Goal: Task Accomplishment & Management: Manage account settings

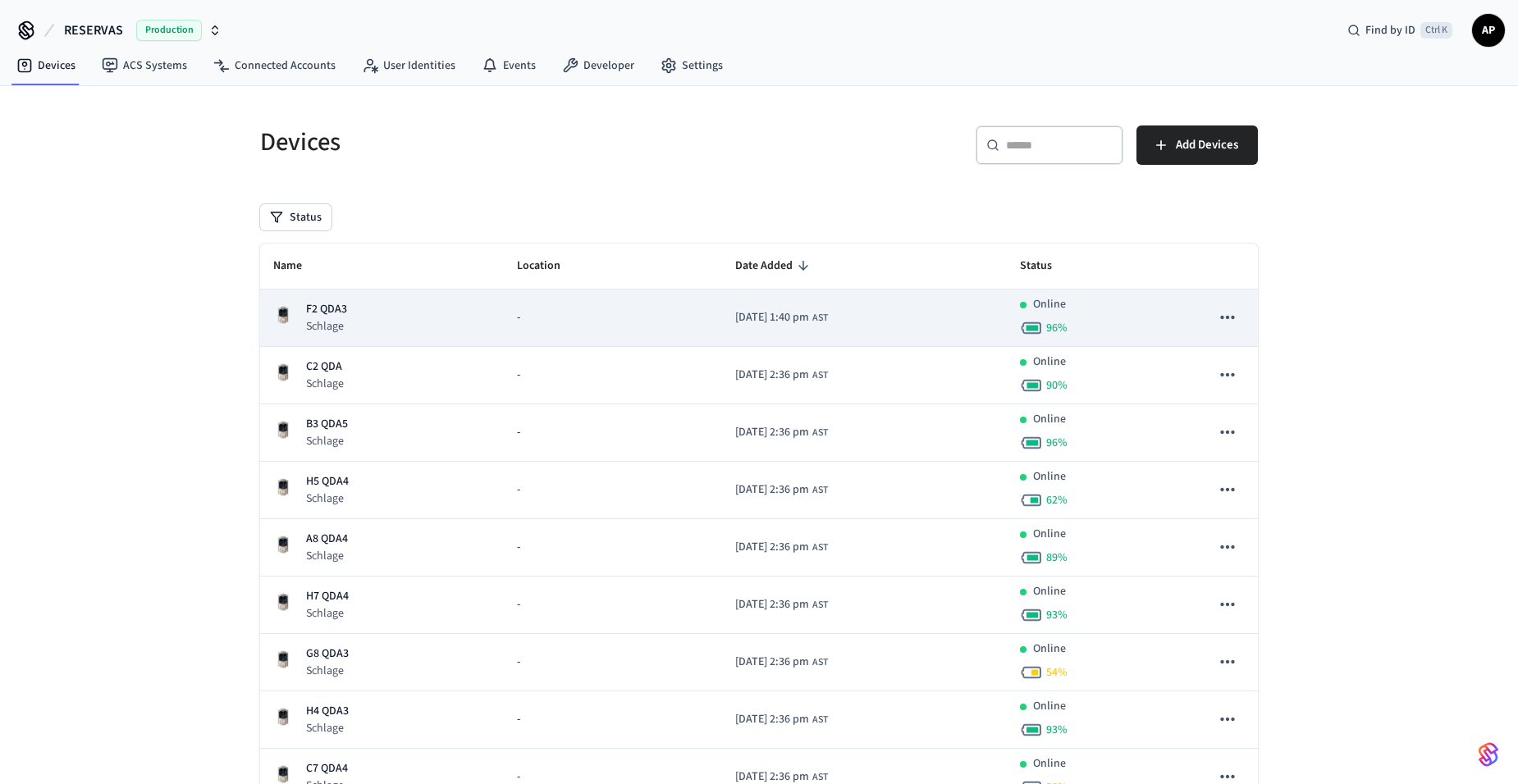
click at [319, 304] on p "F2 QDA3" at bounding box center [326, 309] width 41 height 17
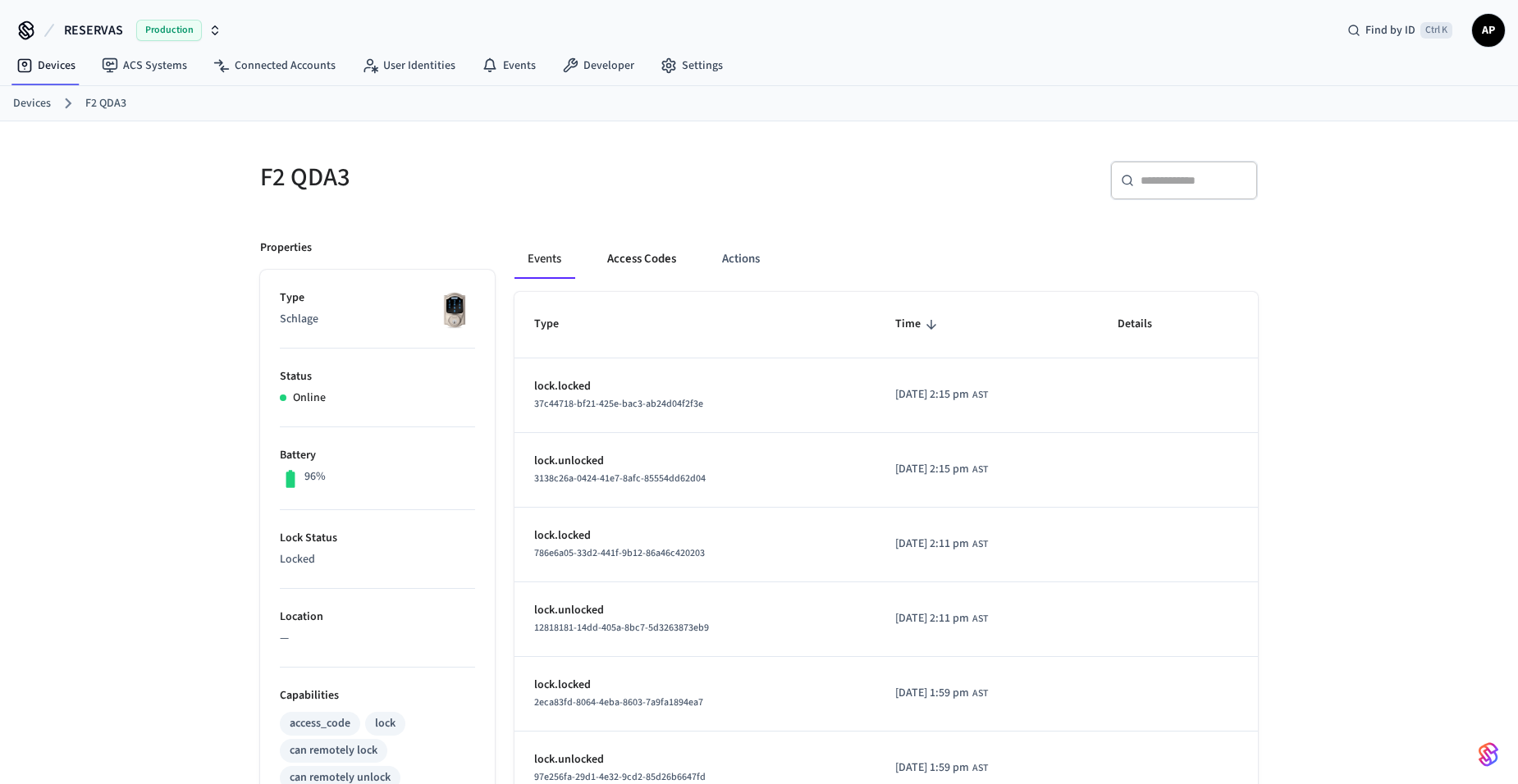
click at [650, 262] on button "Access Codes" at bounding box center [641, 259] width 95 height 40
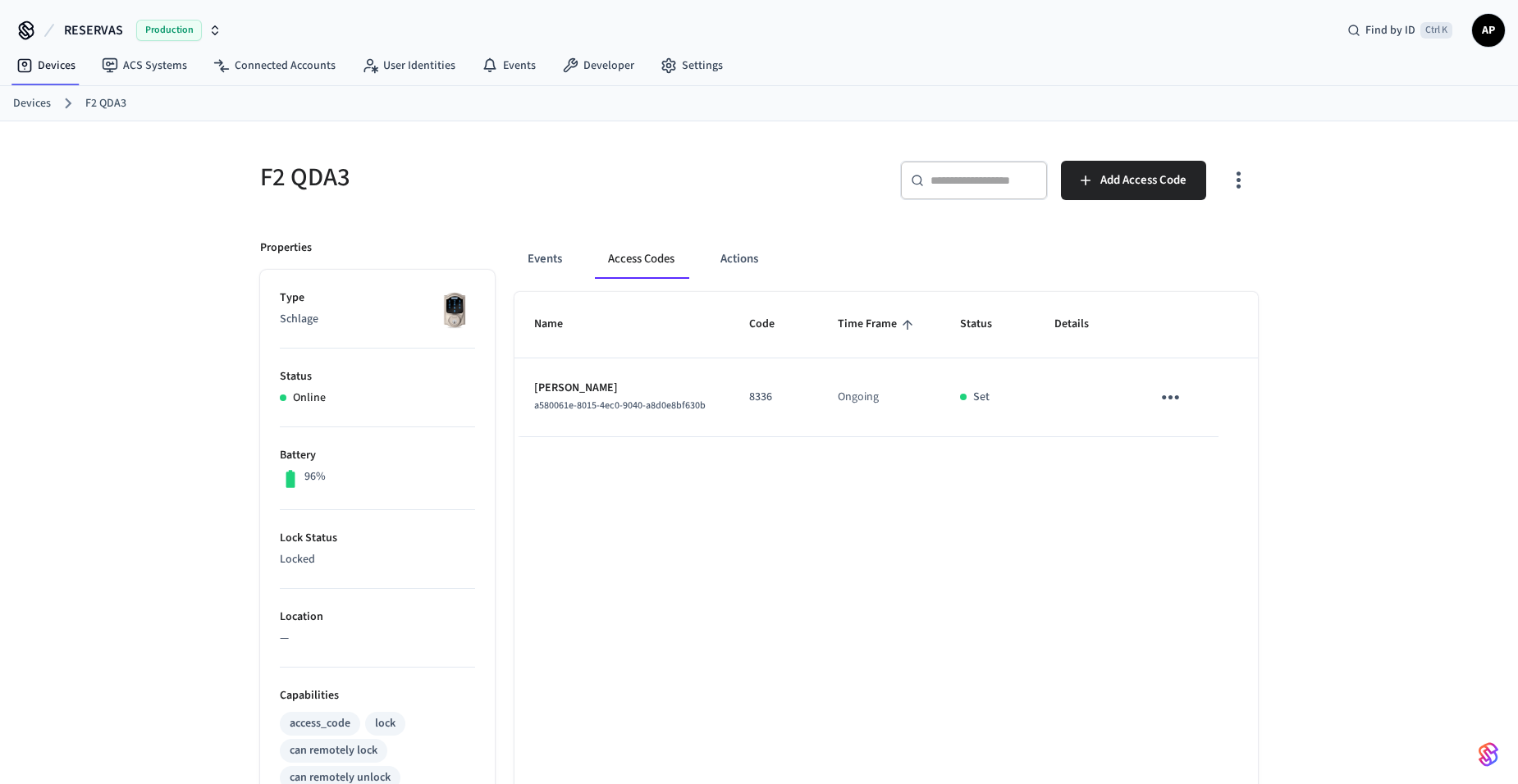
click at [39, 101] on link "Devices" at bounding box center [32, 104] width 38 height 17
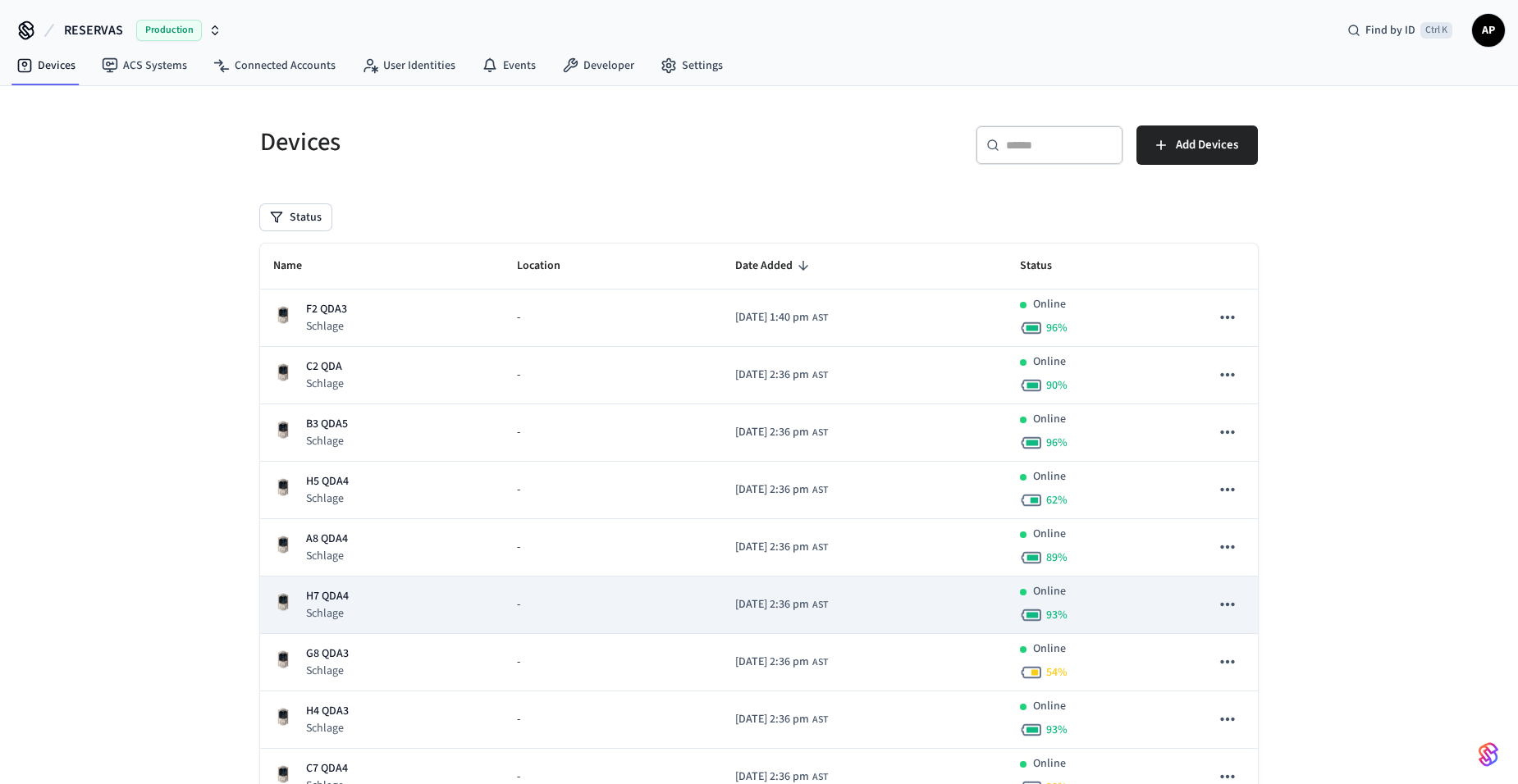
click at [316, 606] on p "Schlage" at bounding box center [327, 613] width 42 height 16
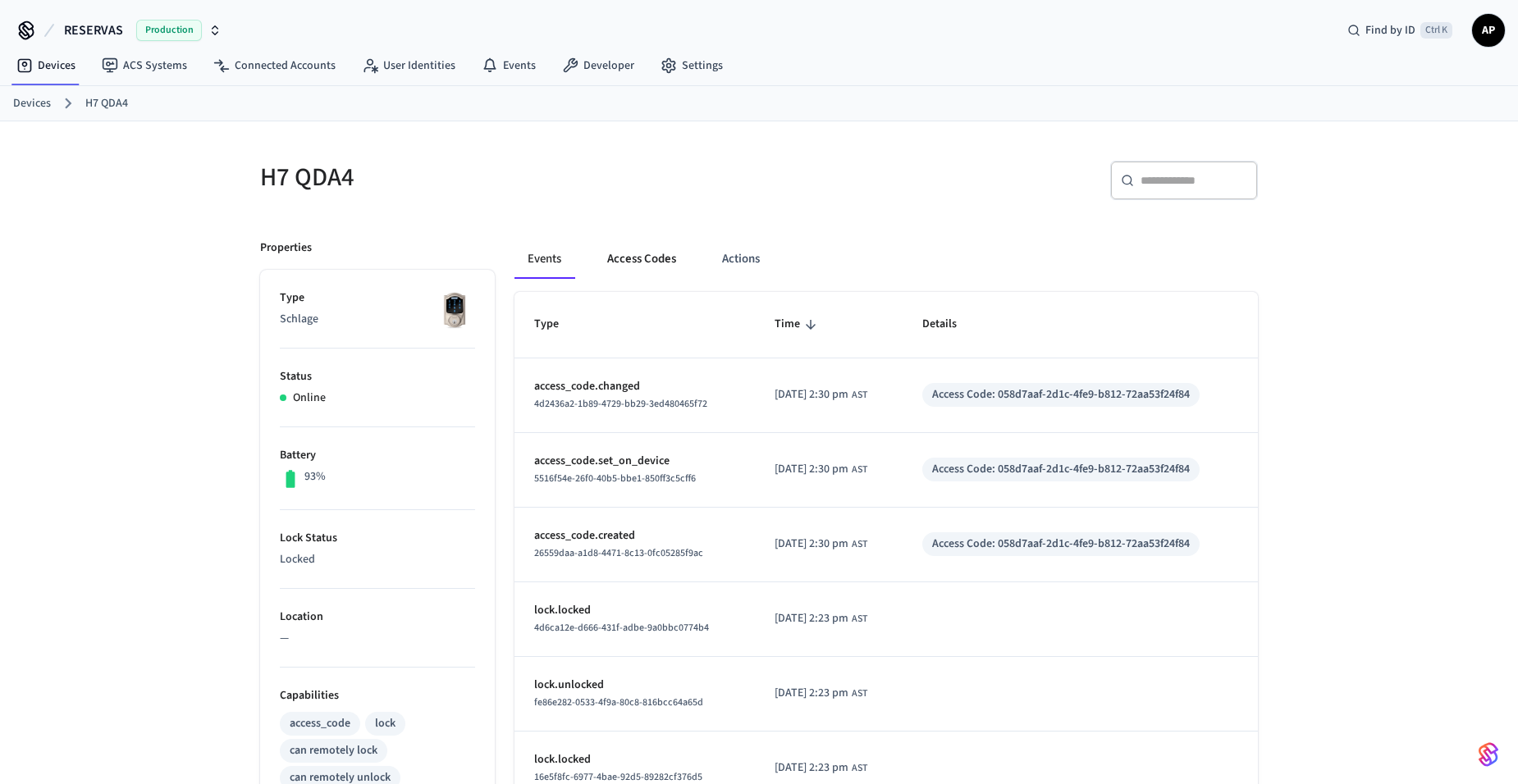
click at [648, 245] on button "Access Codes" at bounding box center [641, 259] width 95 height 40
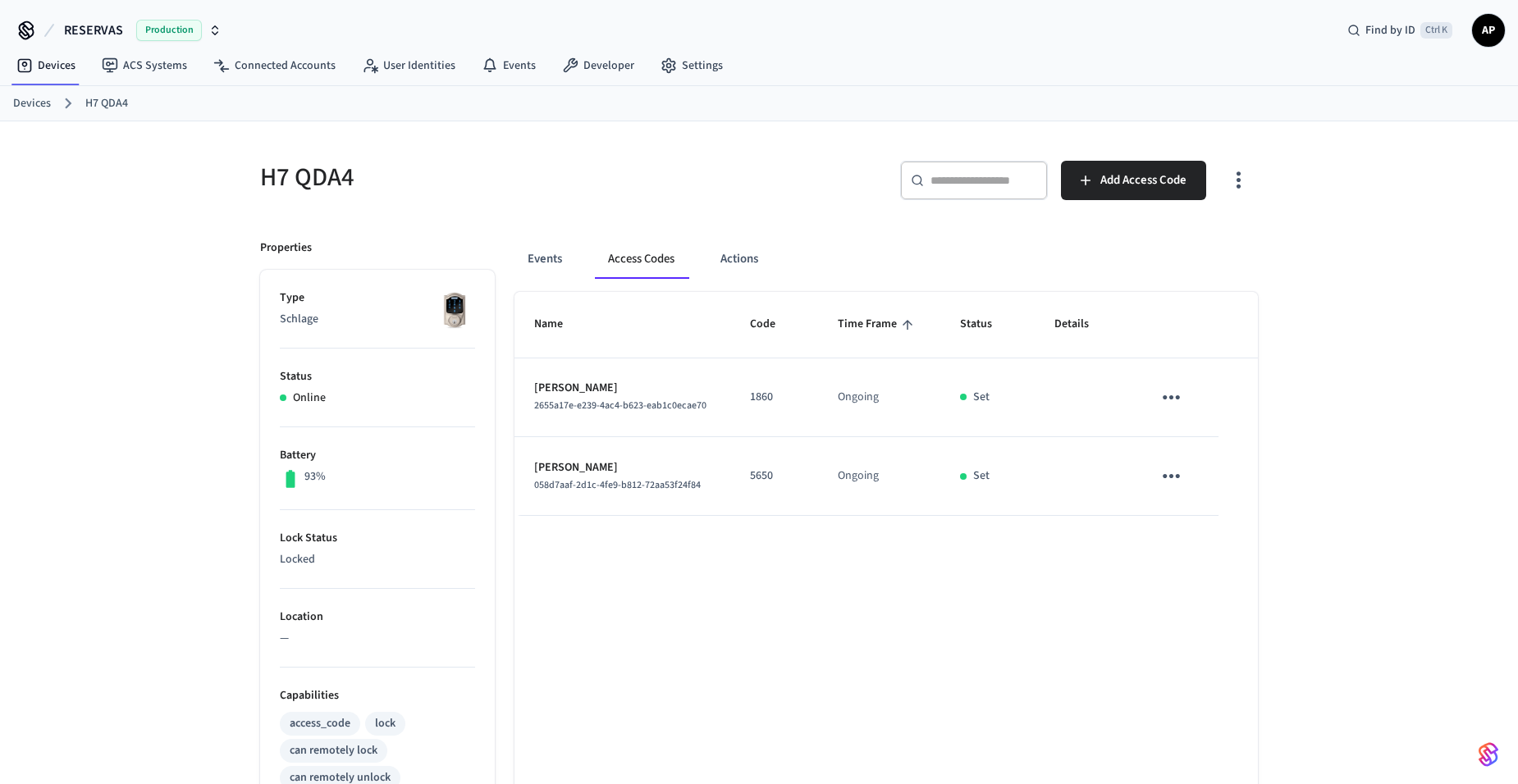
click at [1173, 392] on icon "sticky table" at bounding box center [1171, 397] width 25 height 25
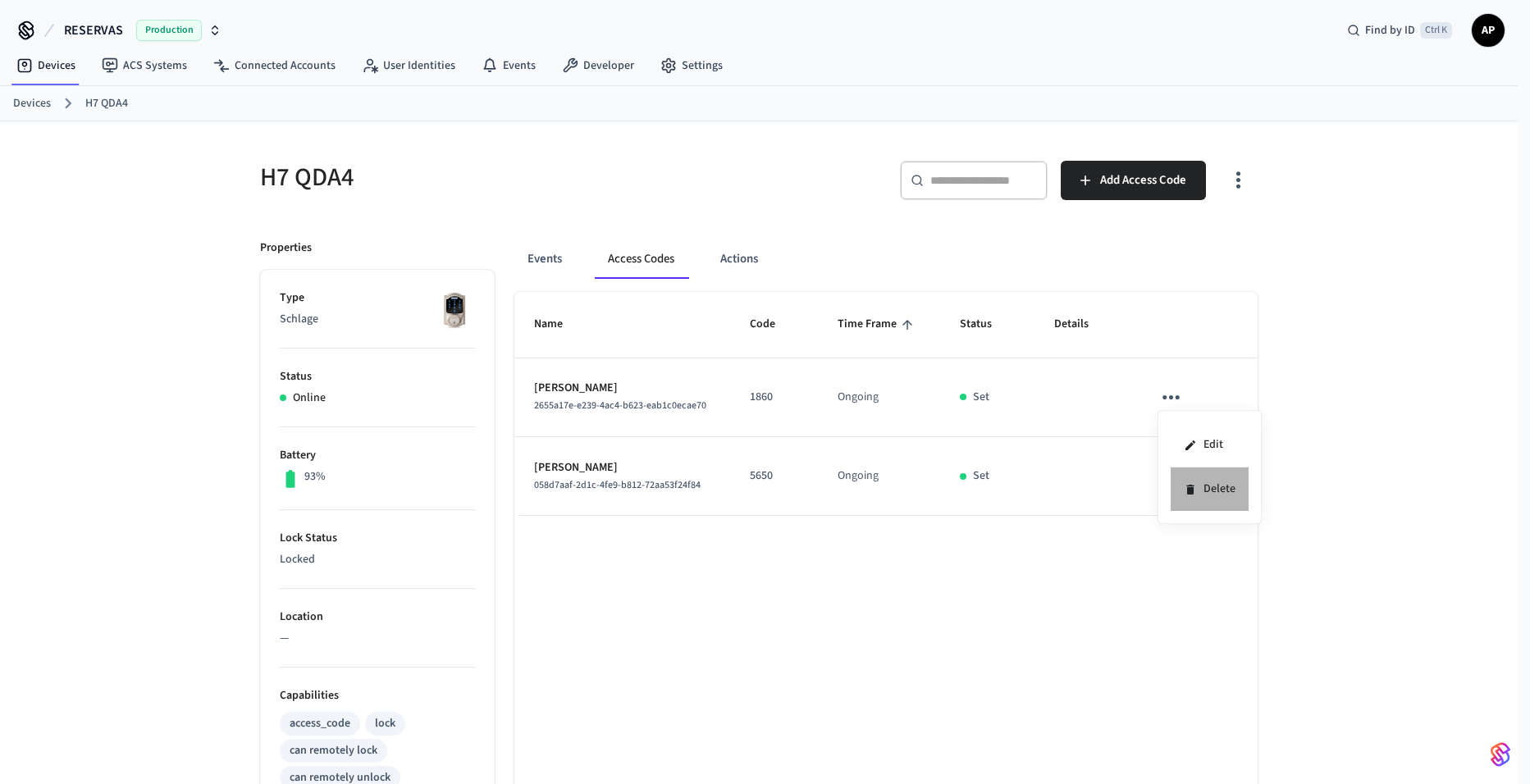
click at [1214, 487] on li "Delete" at bounding box center [1209, 489] width 78 height 43
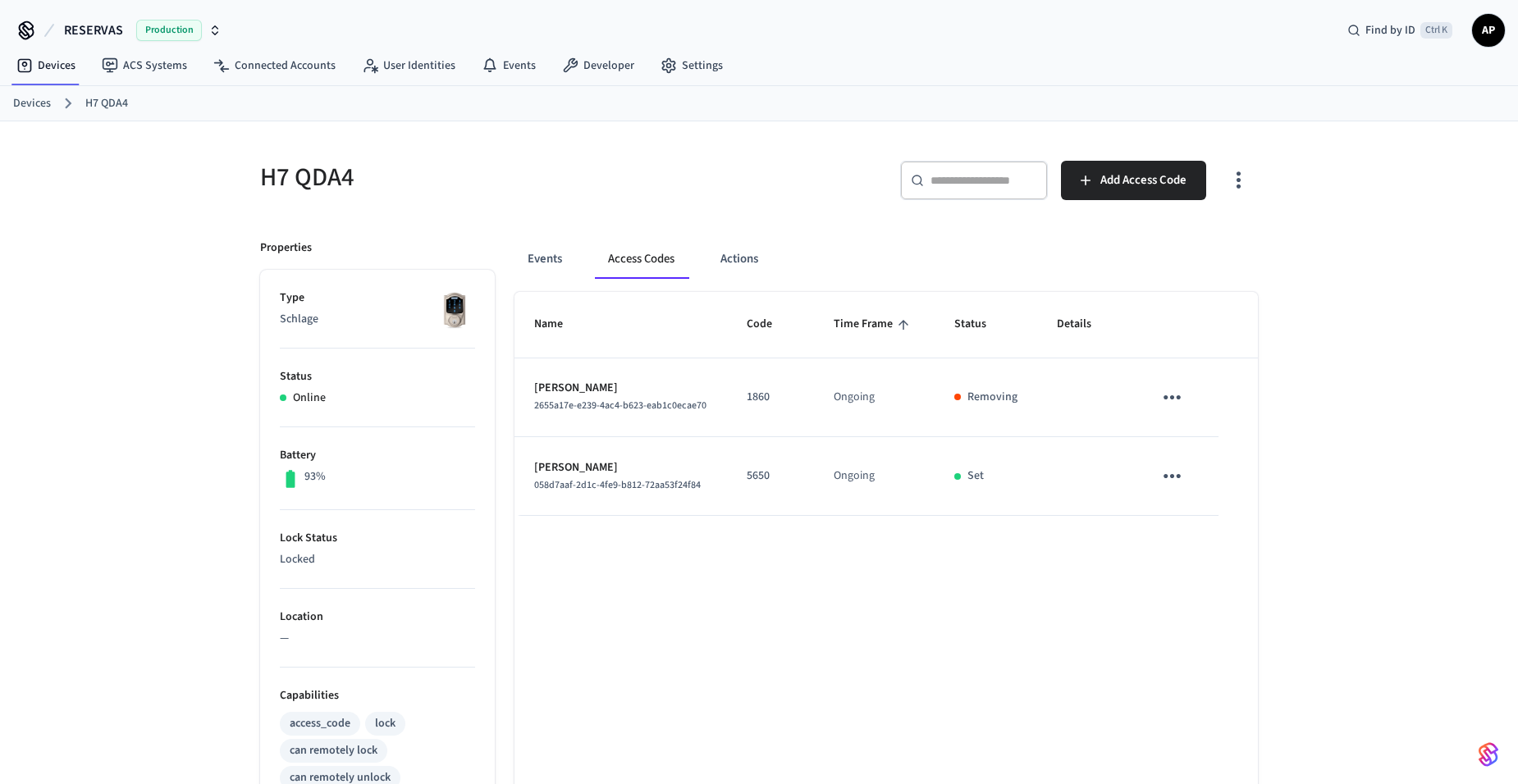
click at [47, 104] on link "Devices" at bounding box center [32, 104] width 38 height 17
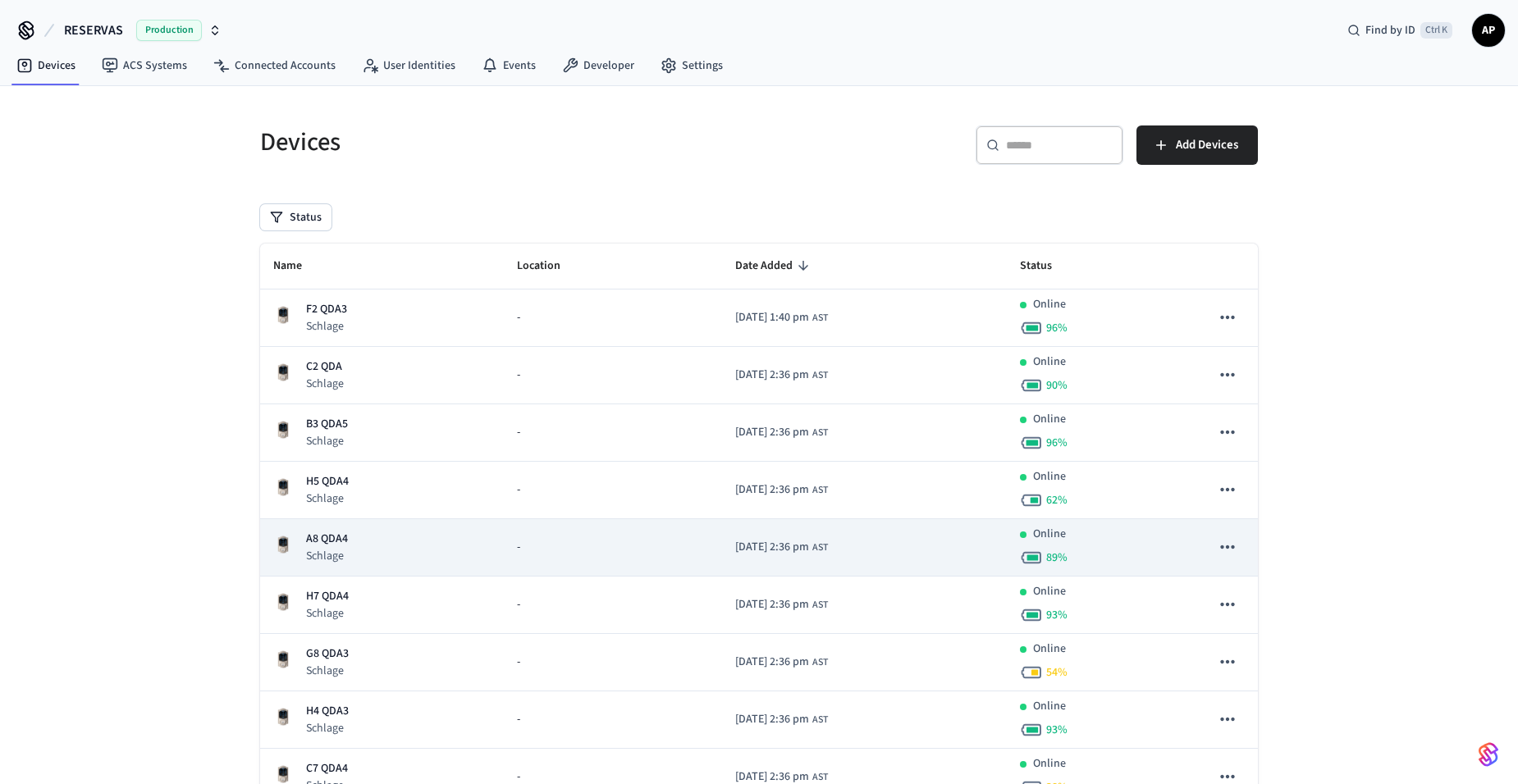
click at [355, 555] on div "A8 QDA4 Schlage" at bounding box center [381, 547] width 217 height 34
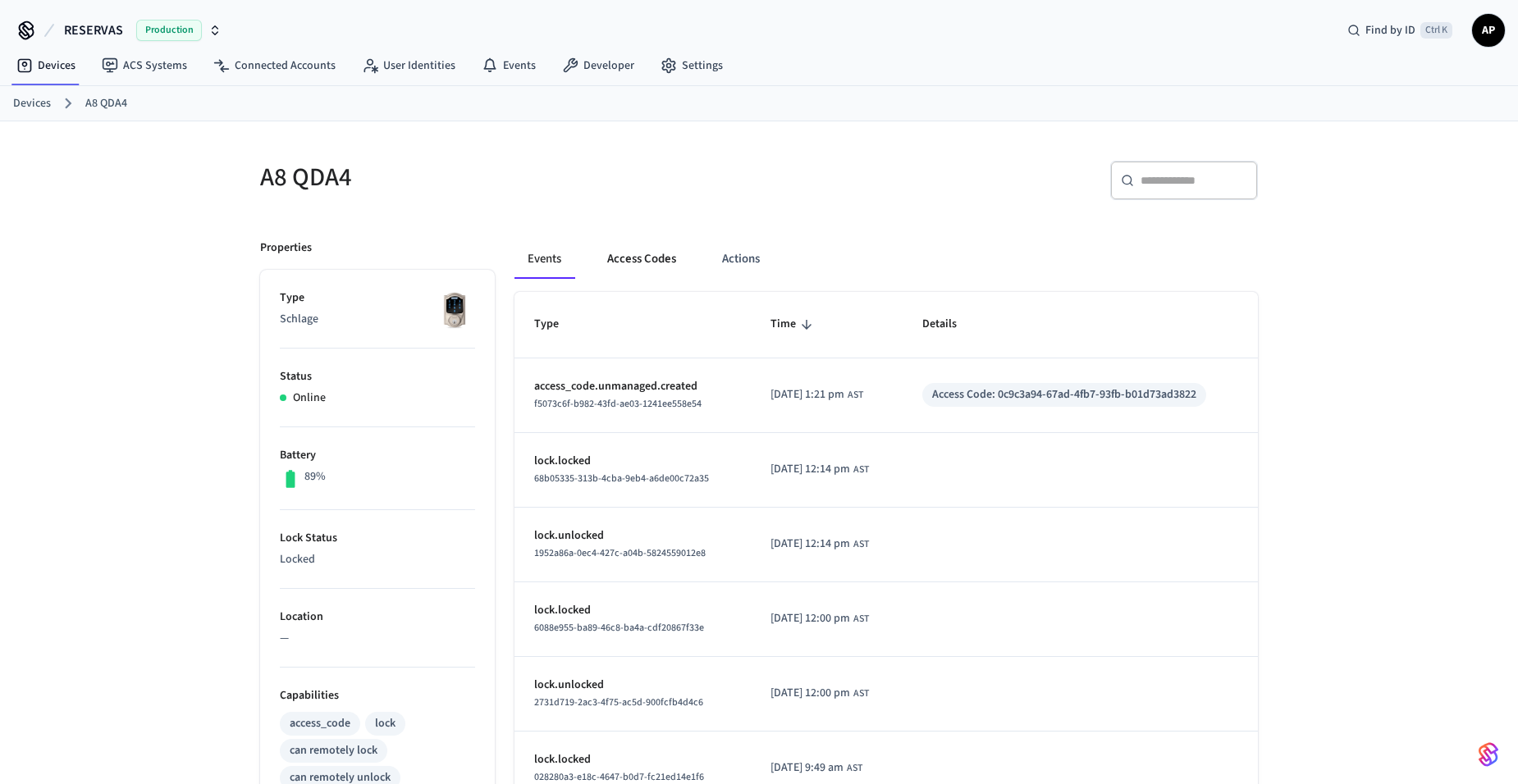
click at [649, 258] on button "Access Codes" at bounding box center [641, 259] width 95 height 40
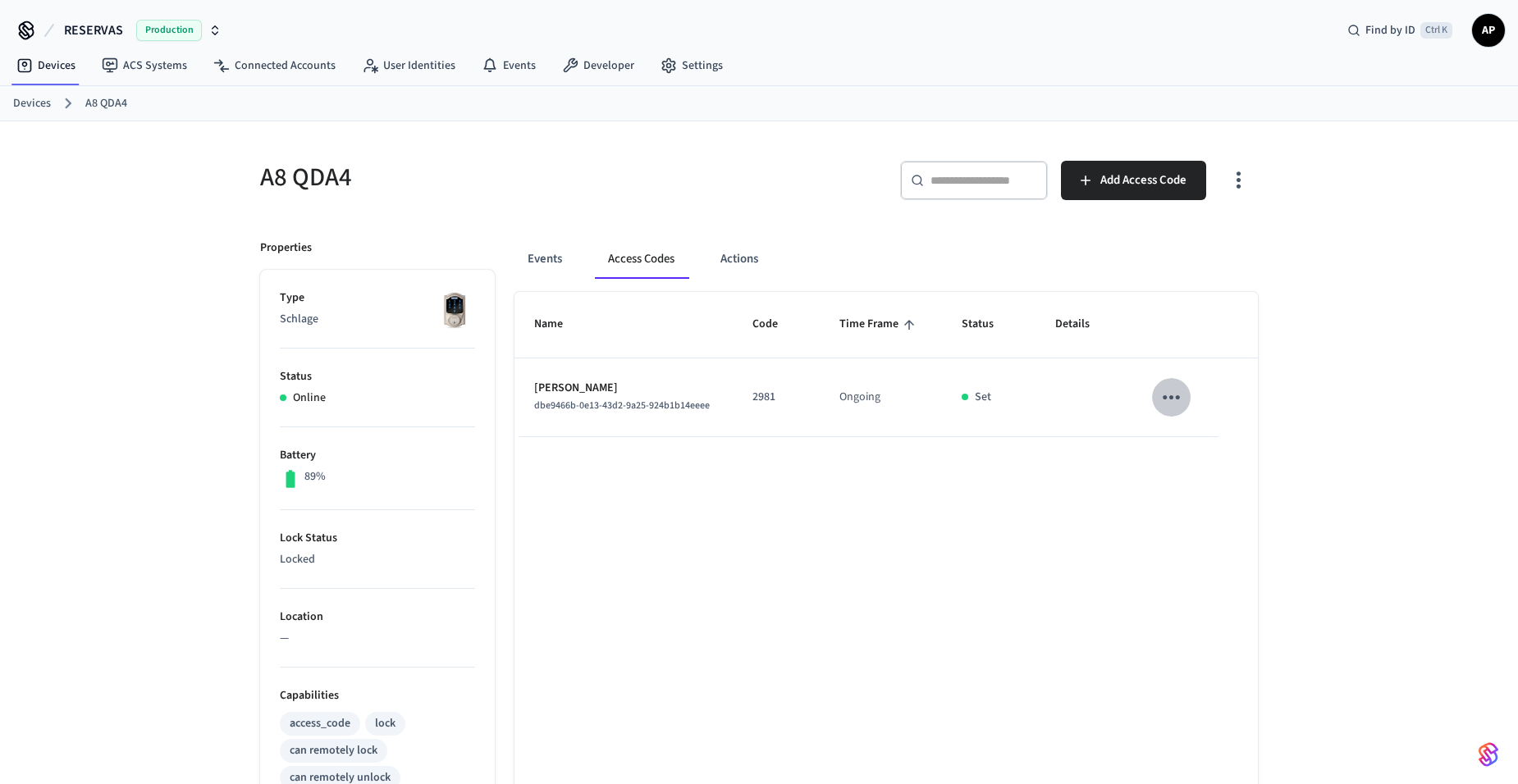
click at [1160, 392] on icon "sticky table" at bounding box center [1171, 397] width 25 height 25
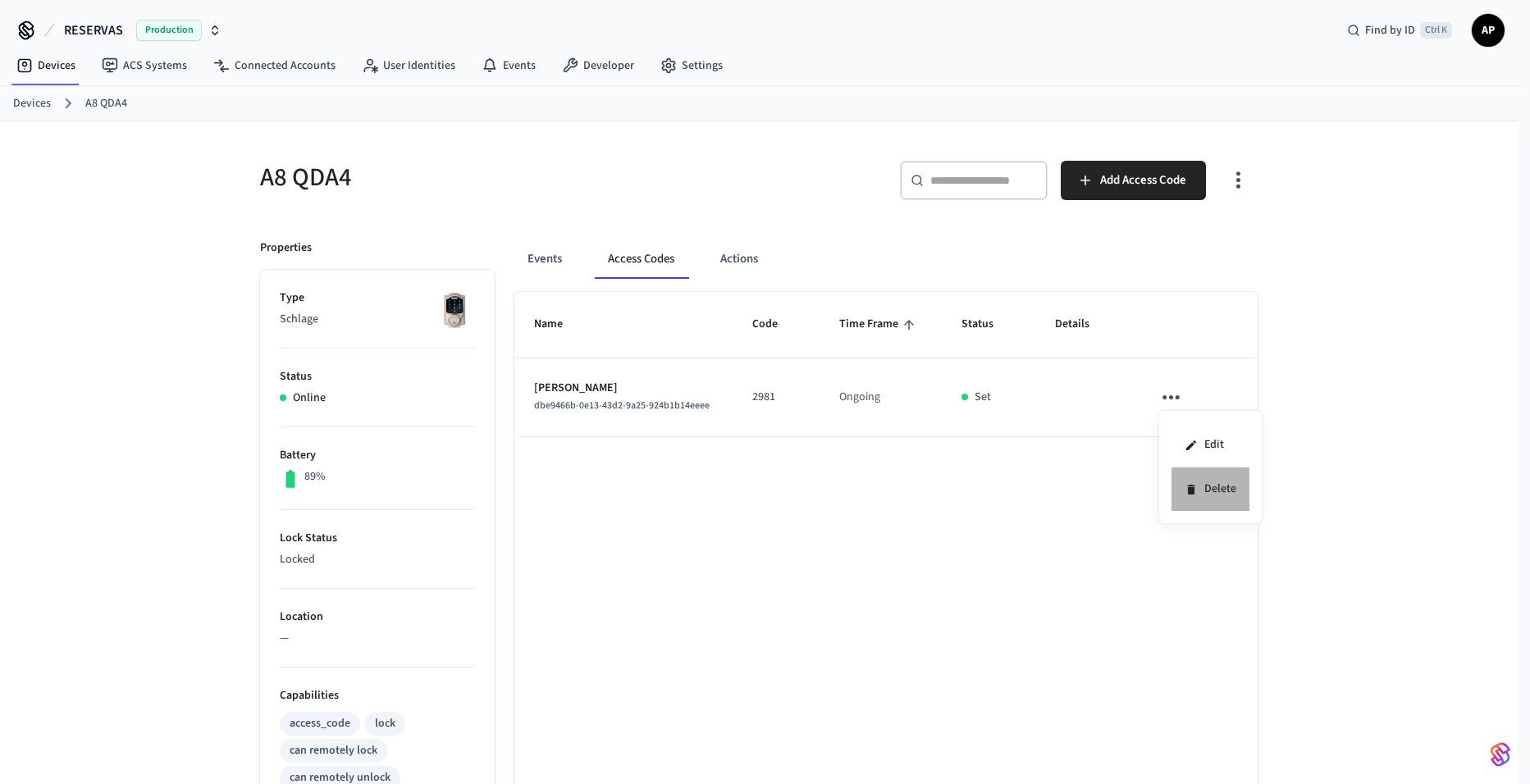
click at [1201, 479] on li "Delete" at bounding box center [1210, 489] width 78 height 43
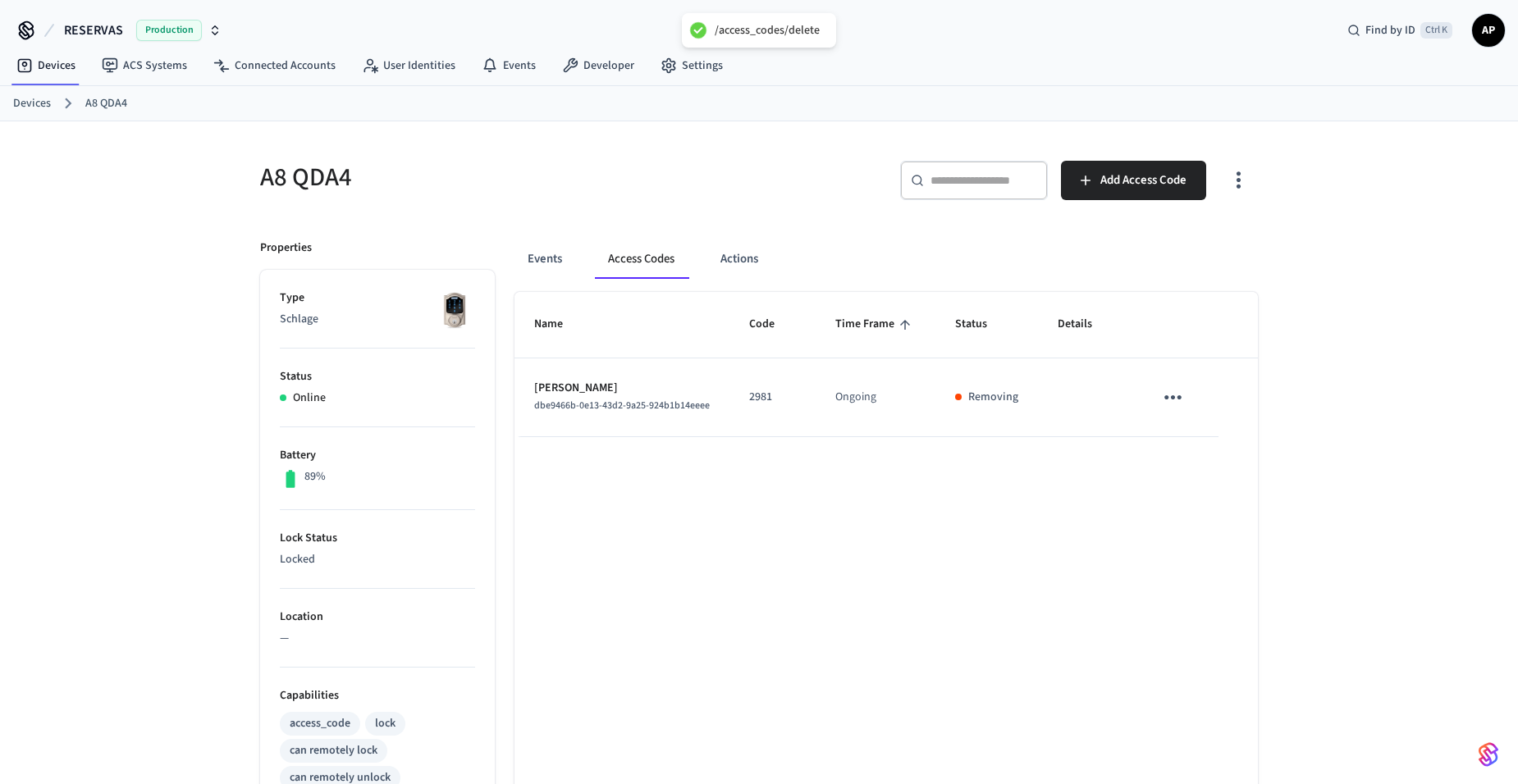
click at [25, 99] on link "Devices" at bounding box center [32, 104] width 38 height 17
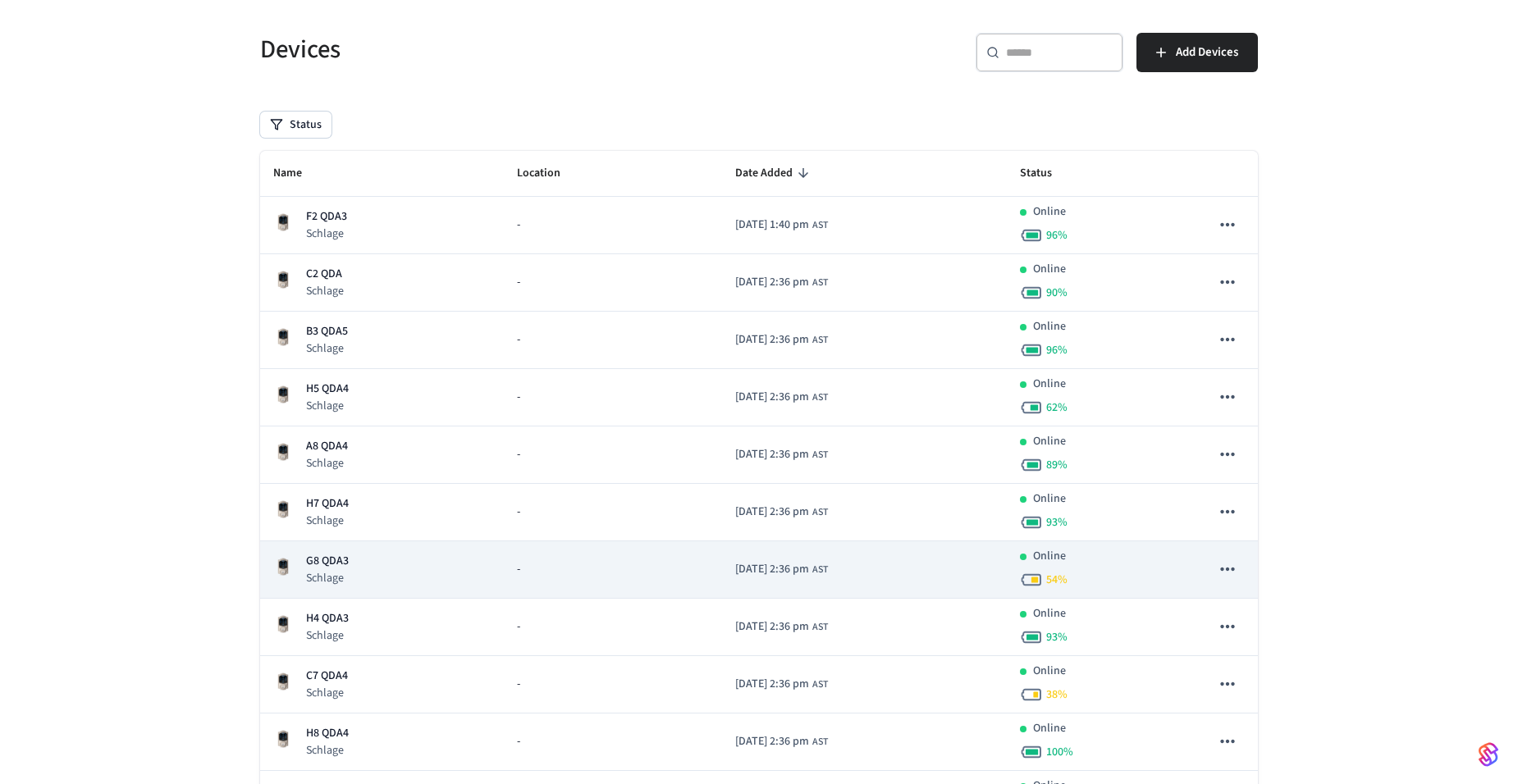
scroll to position [164, 0]
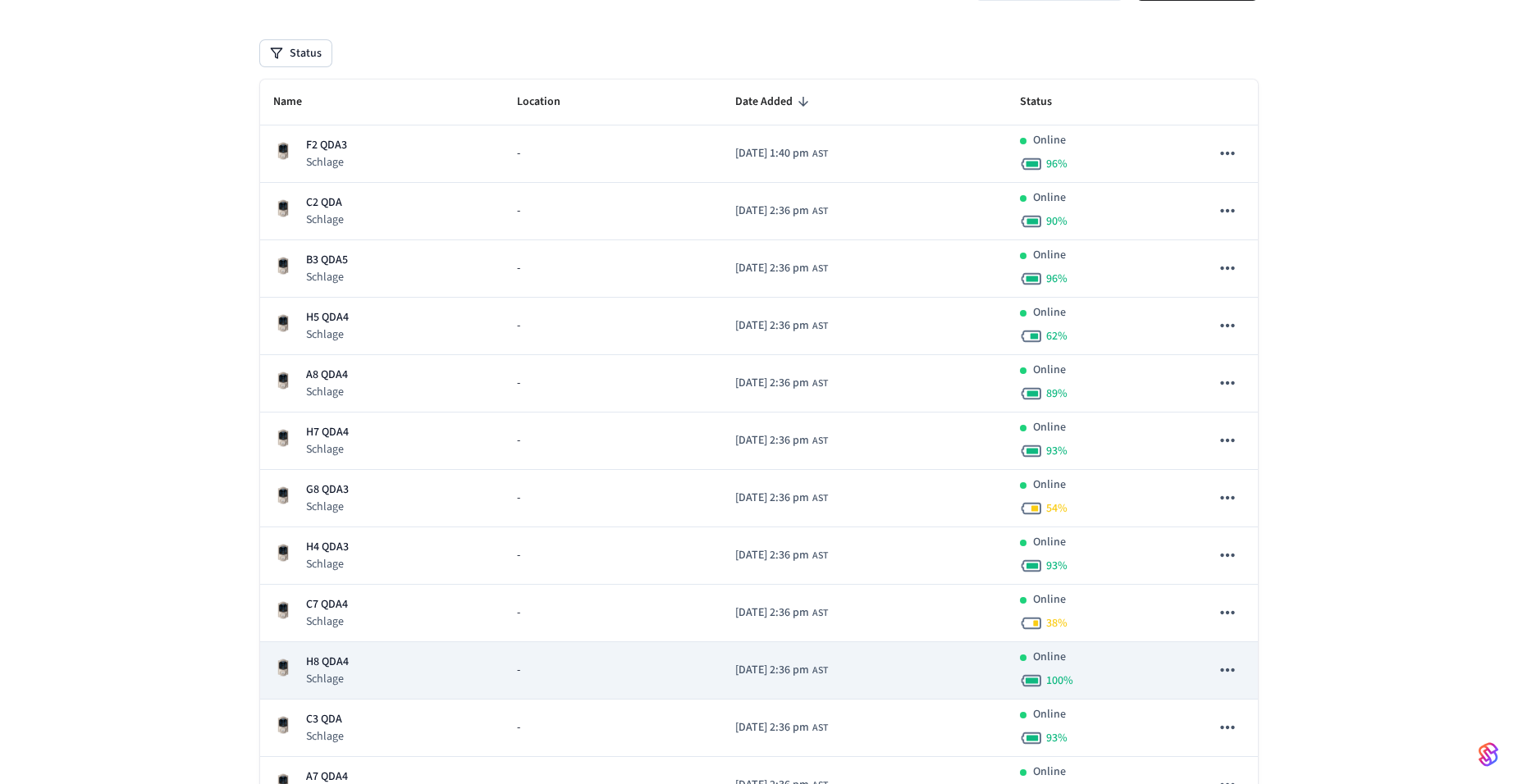
click at [355, 664] on div "H8 QDA4 Schlage" at bounding box center [381, 671] width 217 height 34
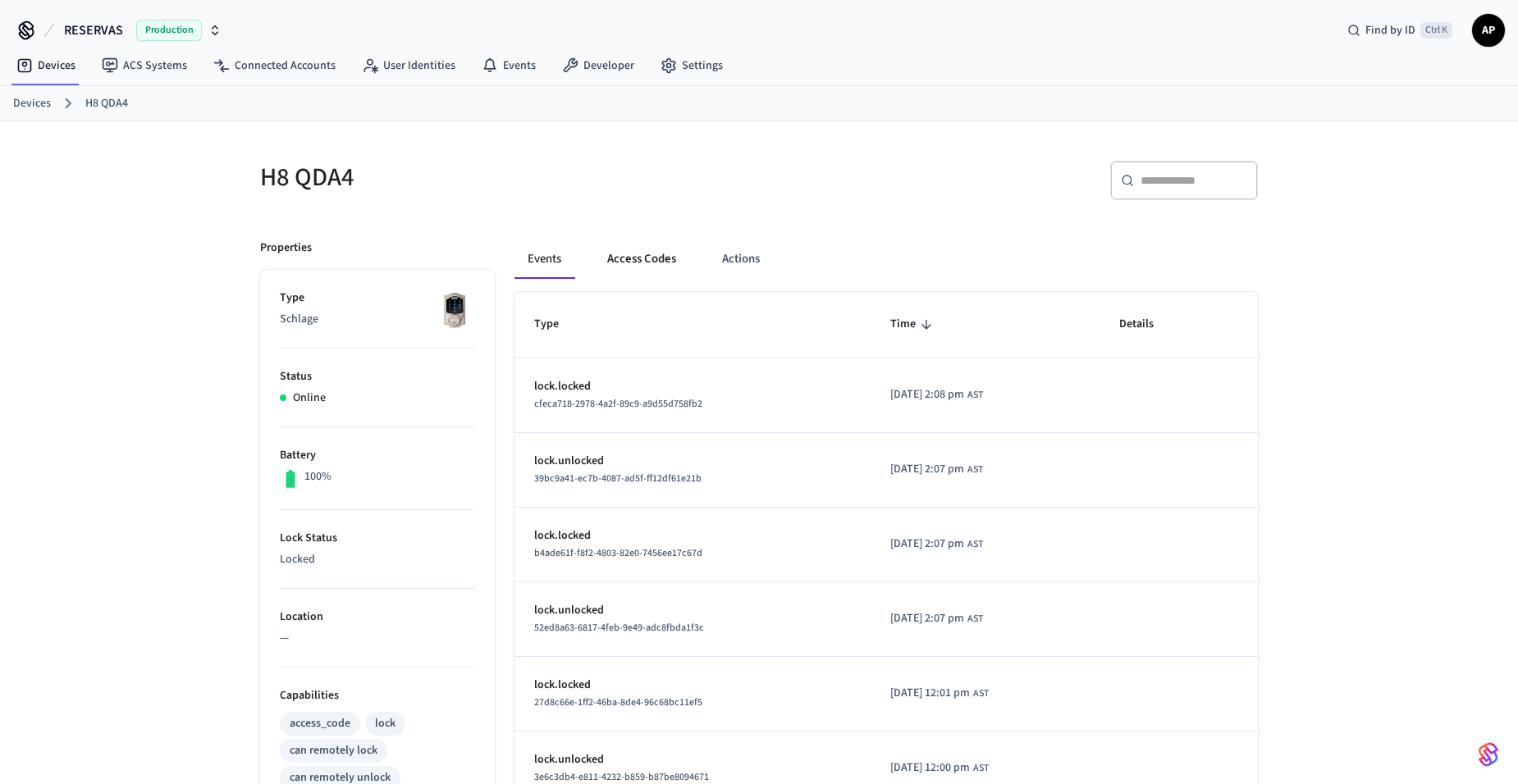
click at [676, 267] on button "Access Codes" at bounding box center [641, 259] width 95 height 40
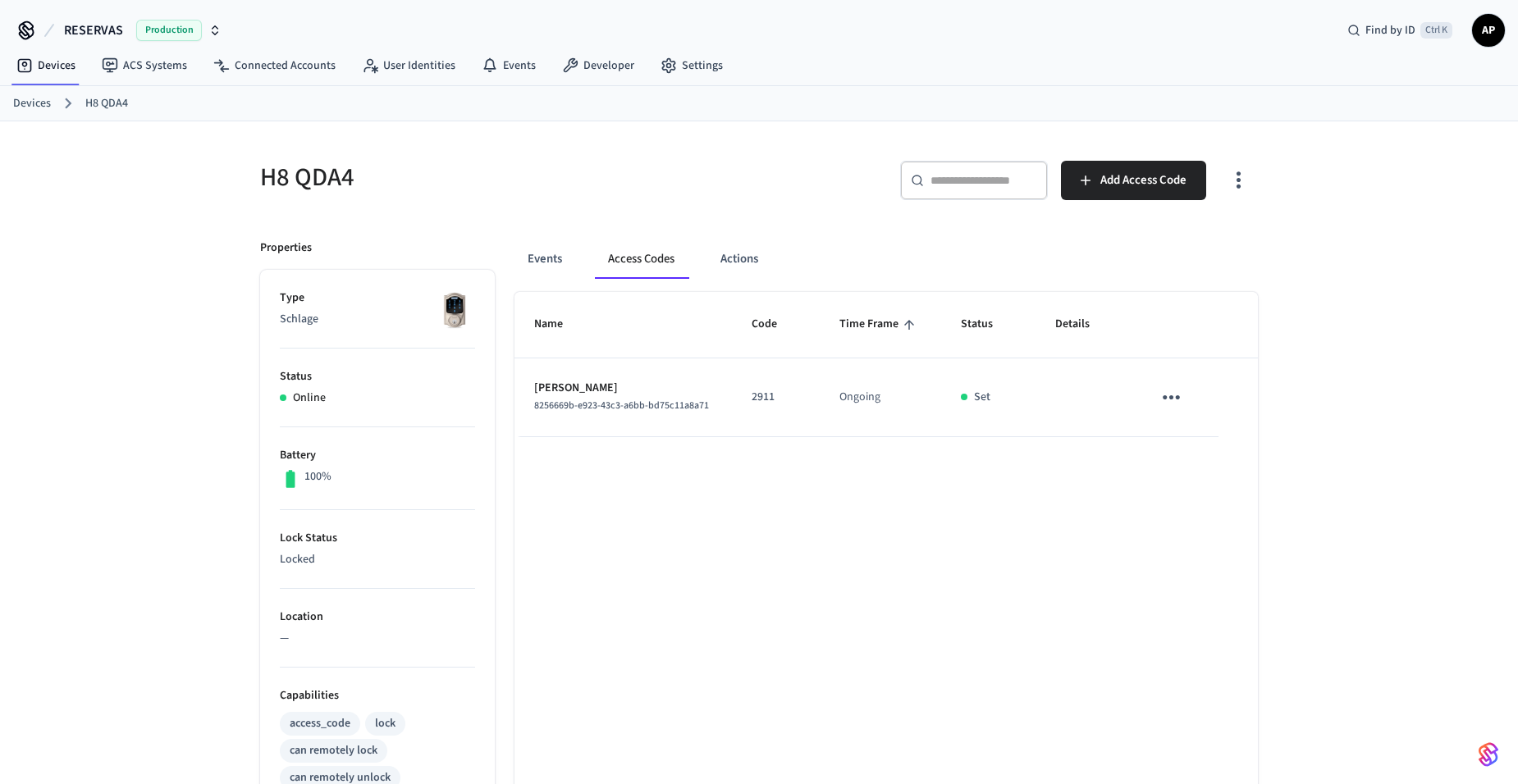
click at [1171, 392] on icon "sticky table" at bounding box center [1171, 397] width 25 height 25
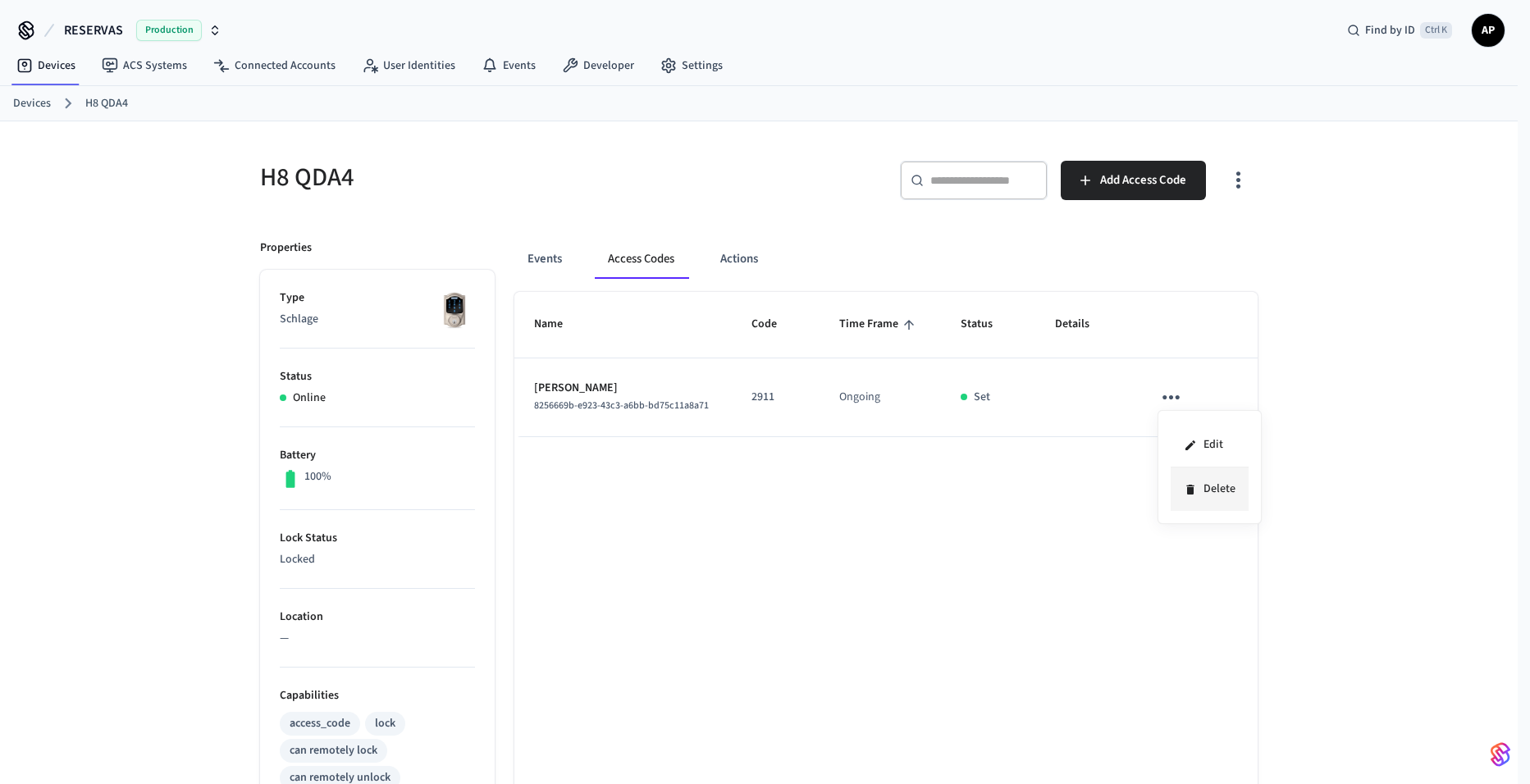
click at [1202, 492] on li "Delete" at bounding box center [1209, 489] width 78 height 43
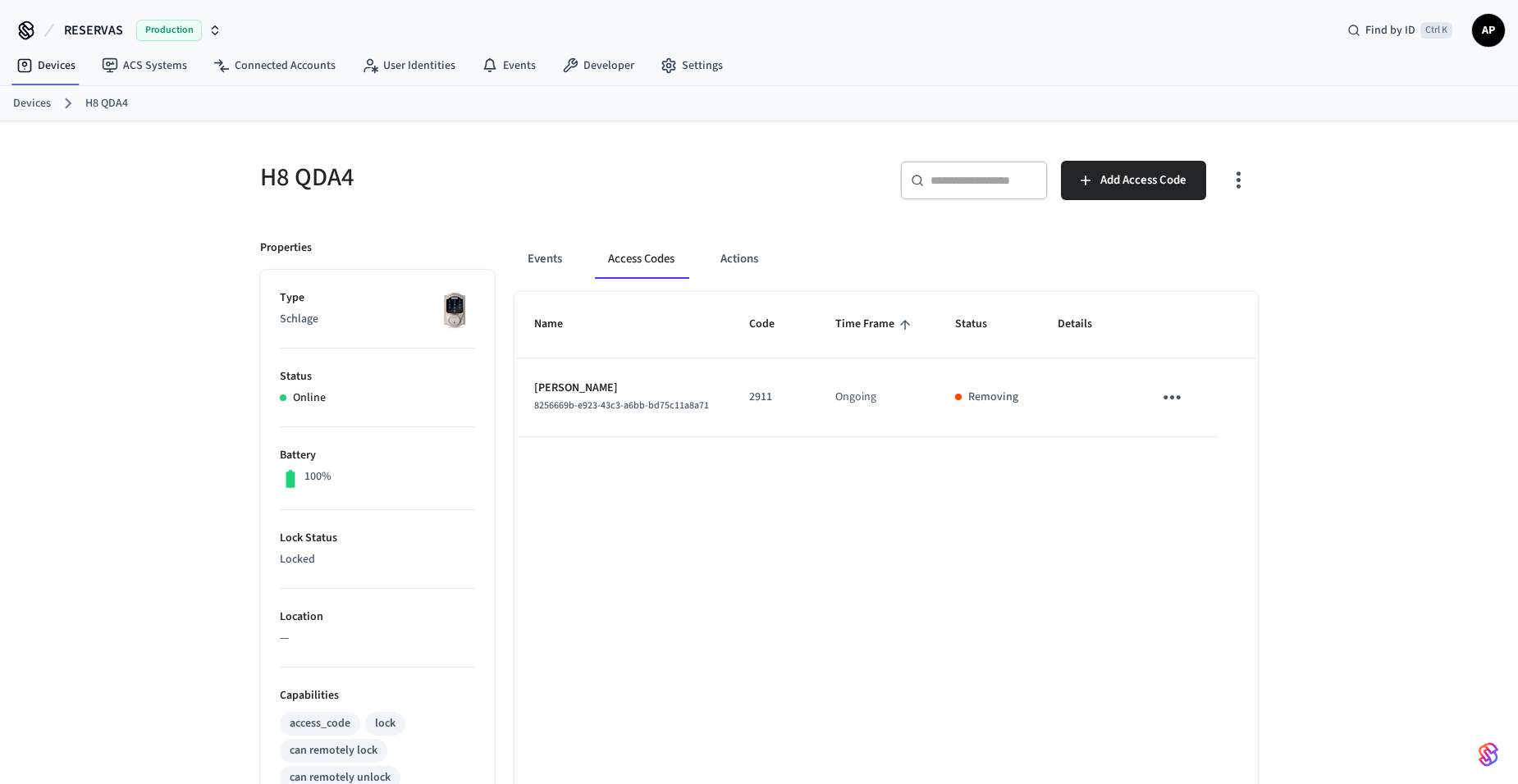
click at [40, 105] on link "Devices" at bounding box center [32, 104] width 38 height 17
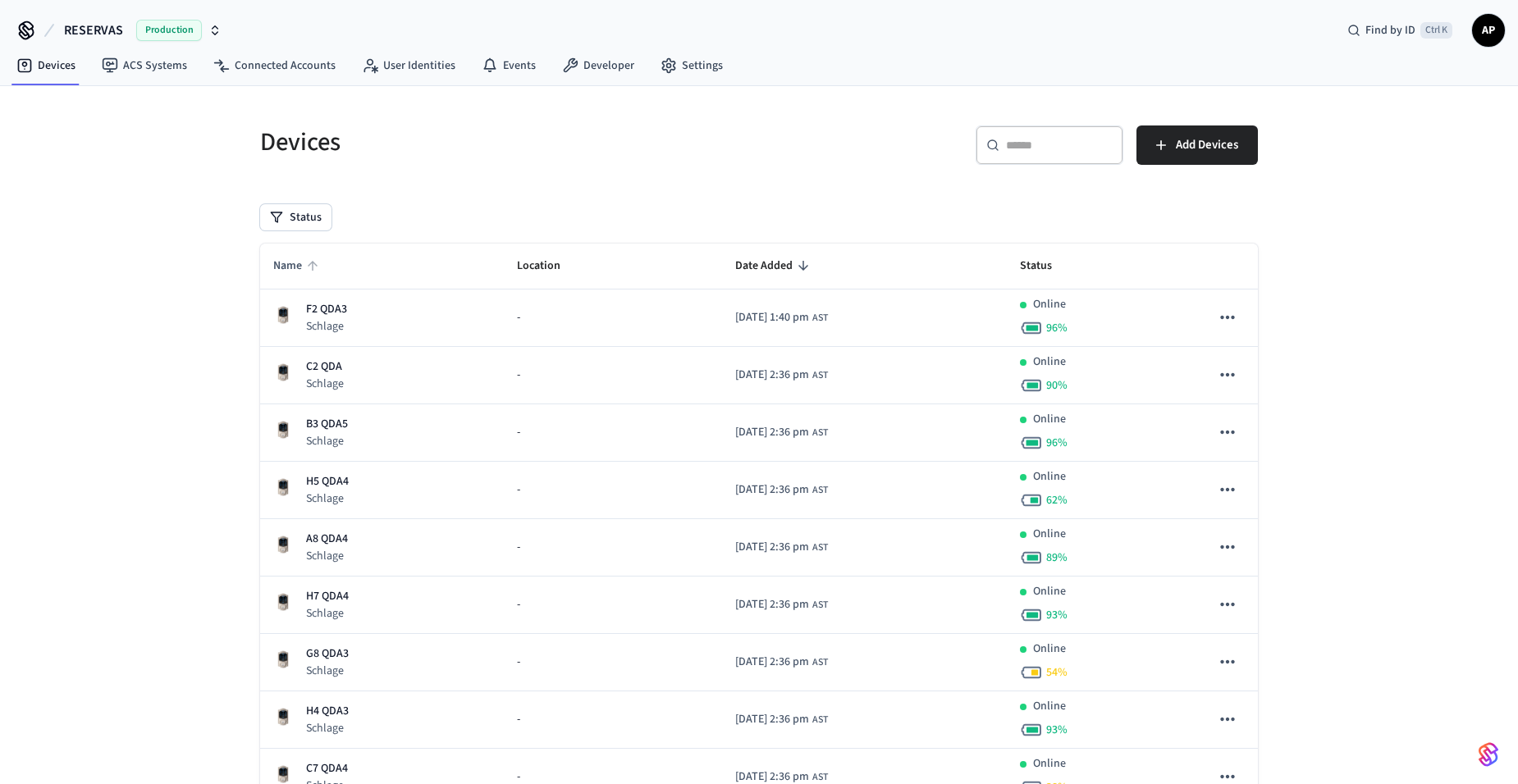
drag, startPoint x: 290, startPoint y: 264, endPoint x: 299, endPoint y: 266, distance: 9.2
click at [292, 264] on span "Name" at bounding box center [297, 266] width 50 height 25
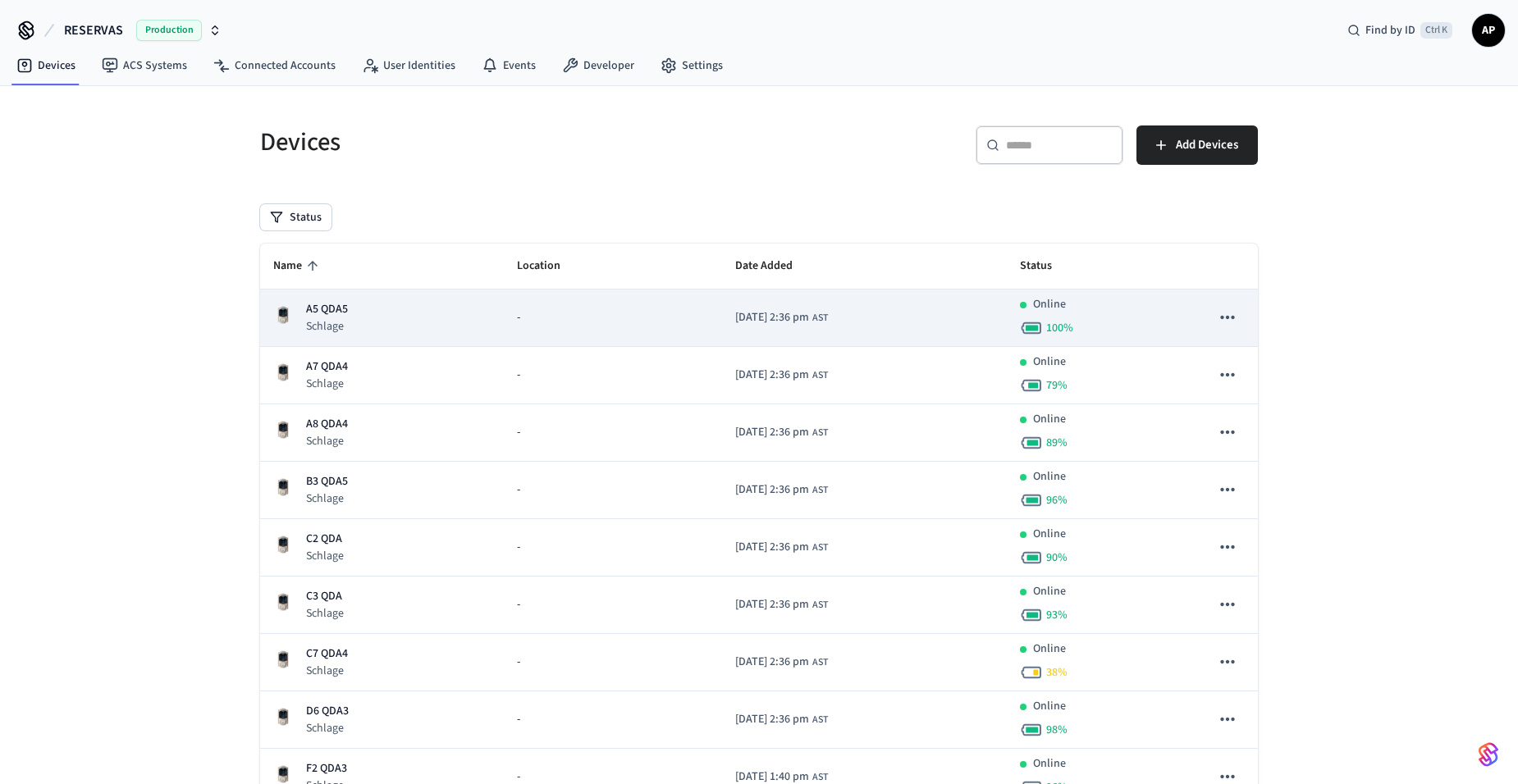
click at [352, 309] on div "A5 QDA5 Schlage" at bounding box center [381, 318] width 217 height 34
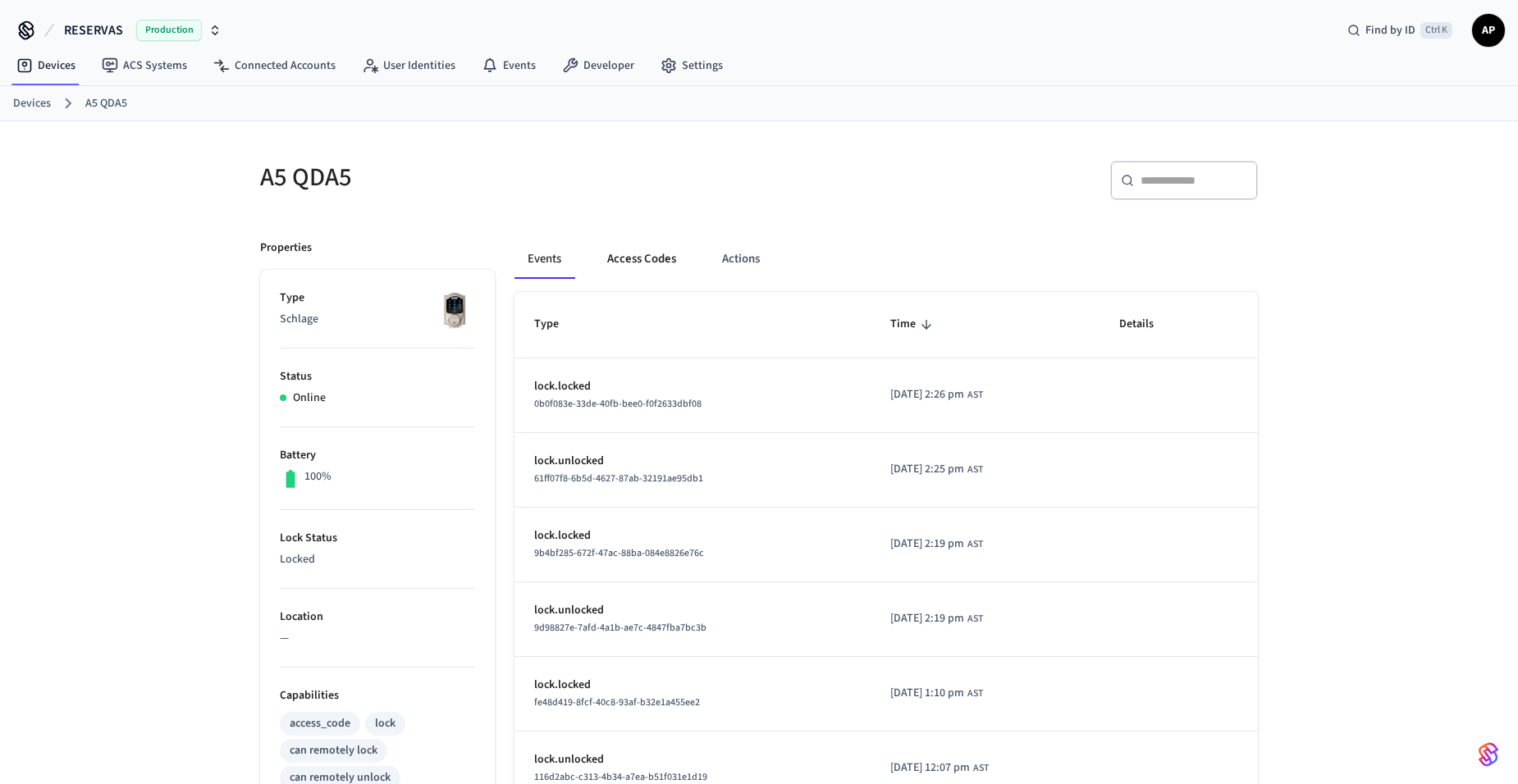
click at [637, 259] on button "Access Codes" at bounding box center [641, 259] width 95 height 40
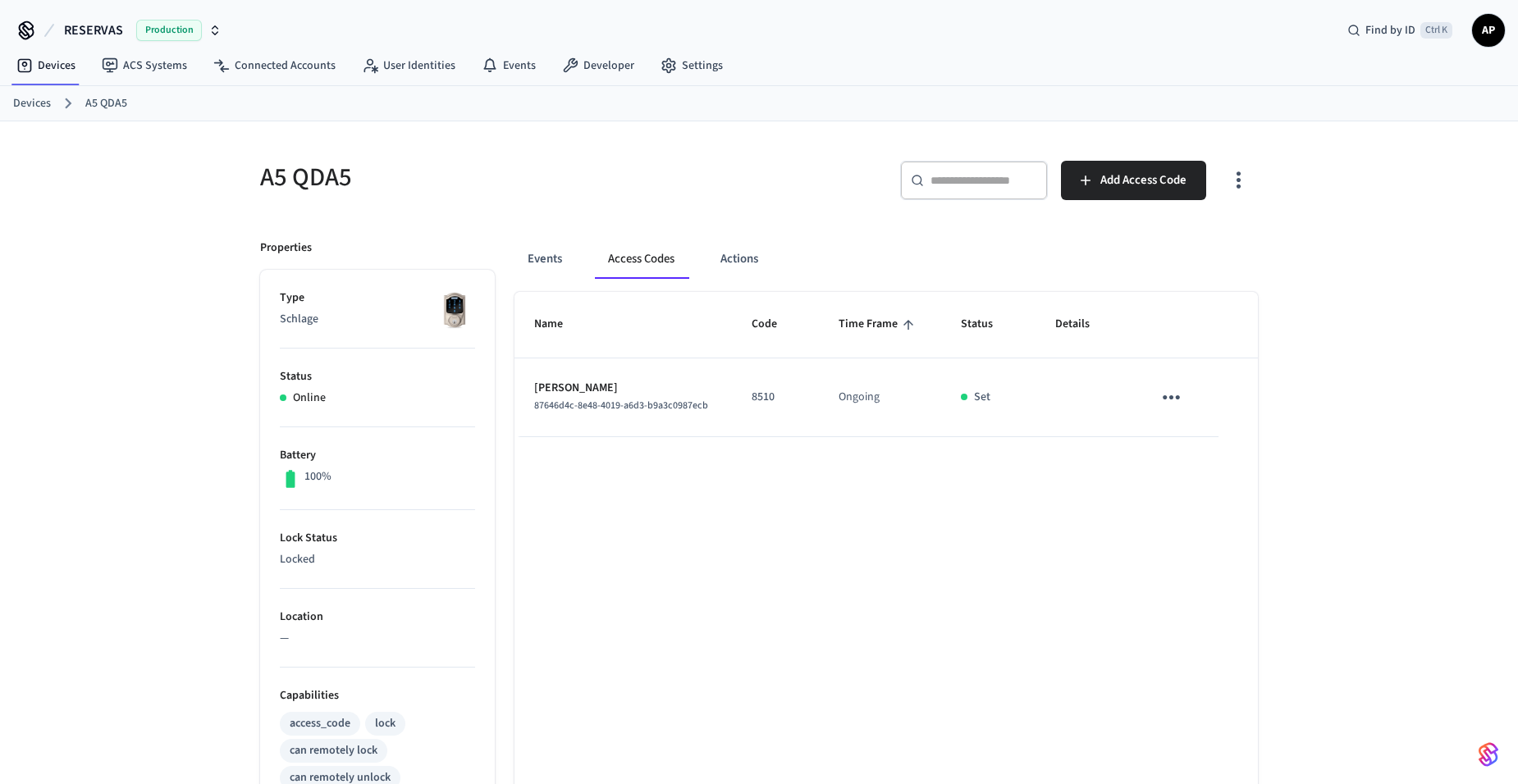
click at [1153, 398] on button "sticky table" at bounding box center [1171, 397] width 39 height 39
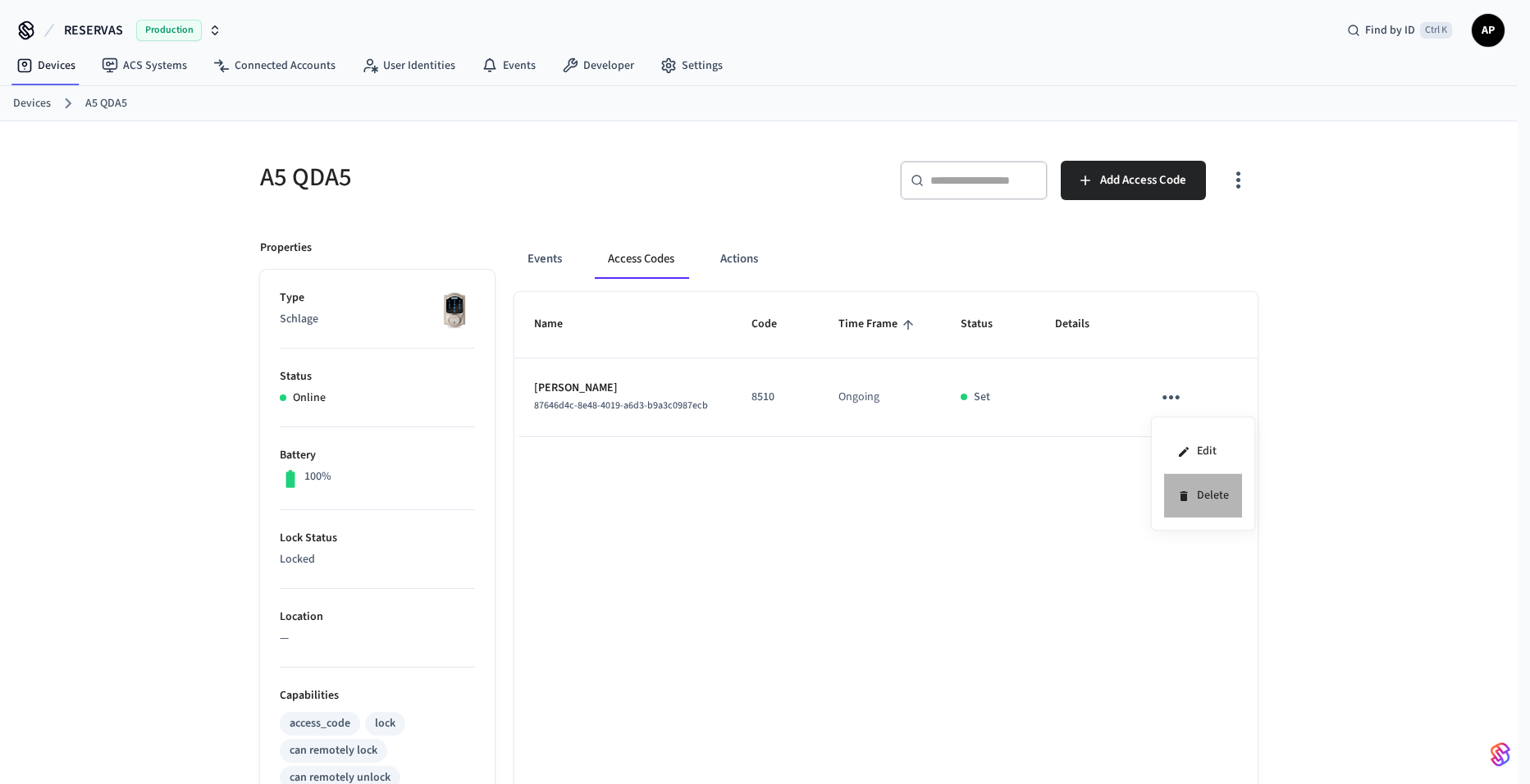
drag, startPoint x: 1181, startPoint y: 497, endPoint x: 945, endPoint y: 491, distance: 236.1
click at [1180, 497] on icon at bounding box center [1184, 496] width 13 height 13
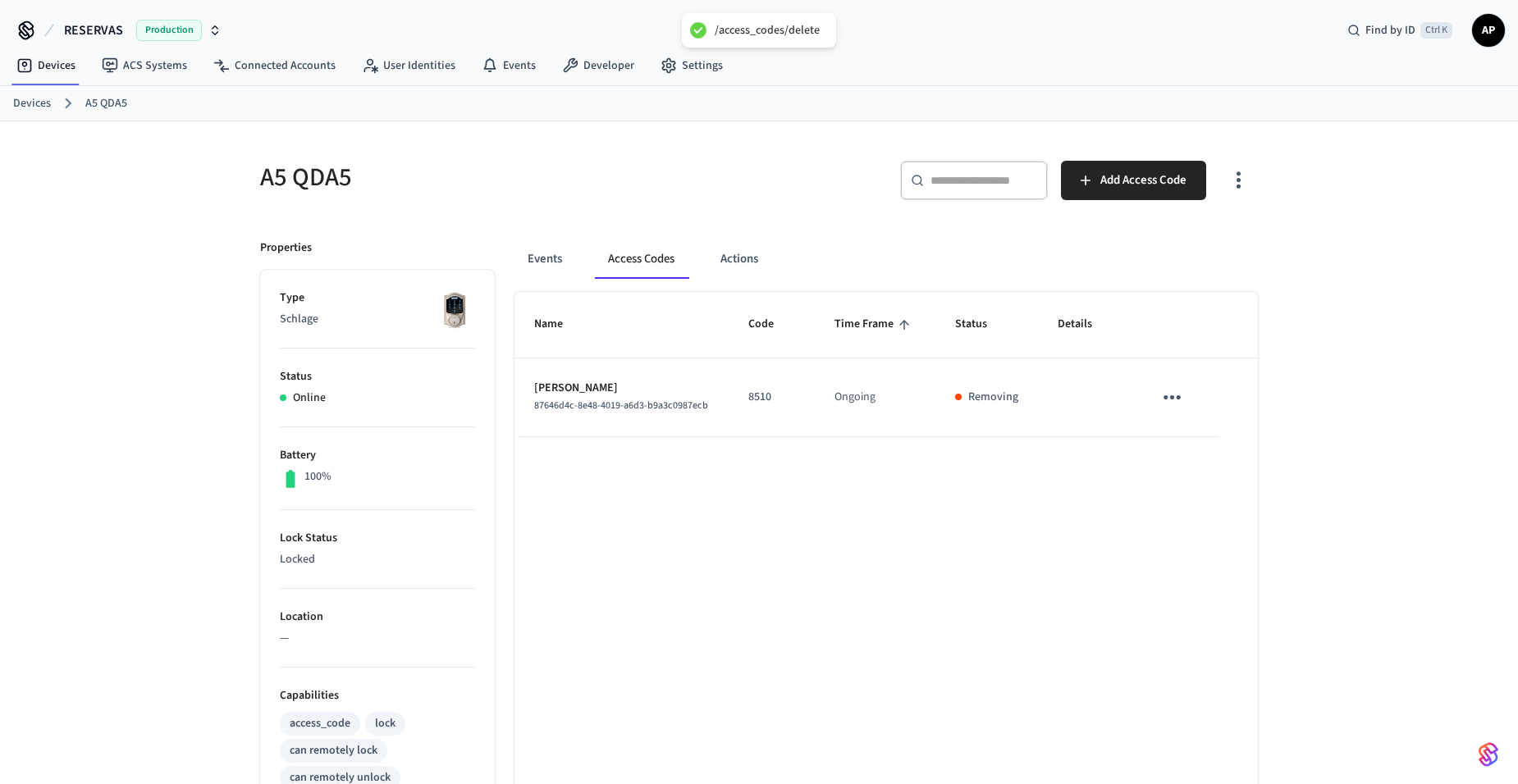
click at [35, 102] on link "Devices" at bounding box center [32, 104] width 38 height 17
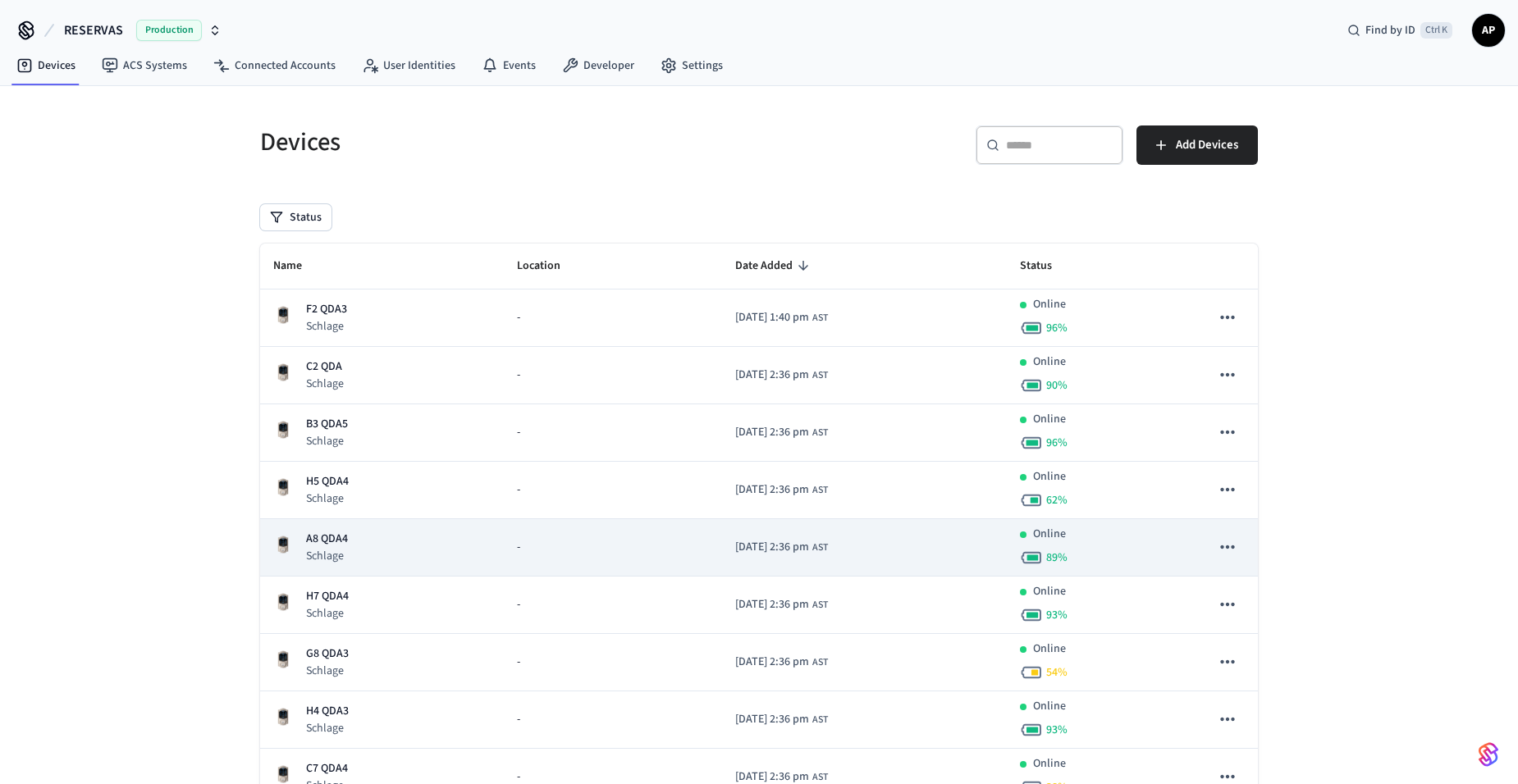
click at [344, 545] on p "A8 QDA4" at bounding box center [327, 539] width 42 height 17
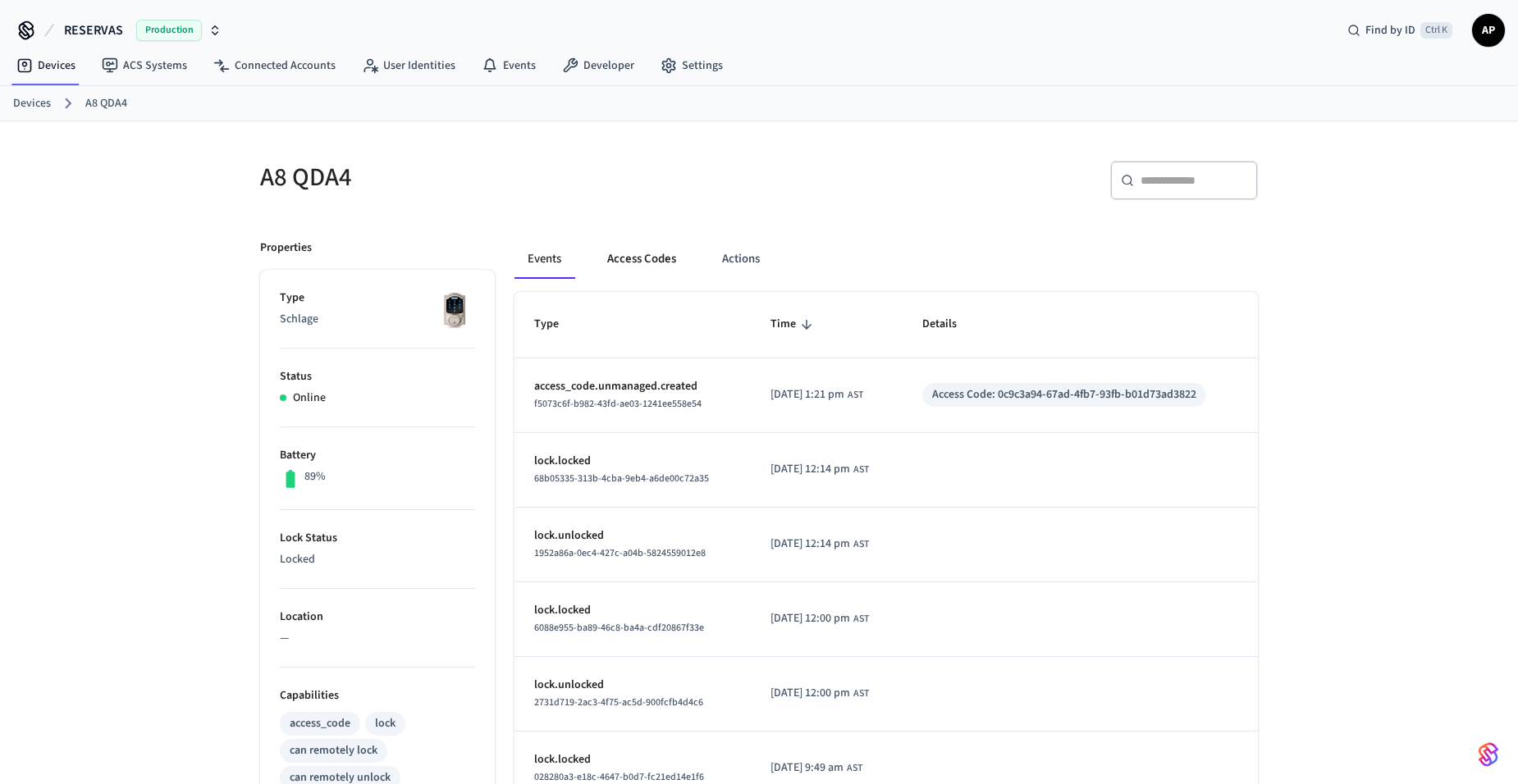
click at [657, 272] on button "Access Codes" at bounding box center [641, 259] width 95 height 40
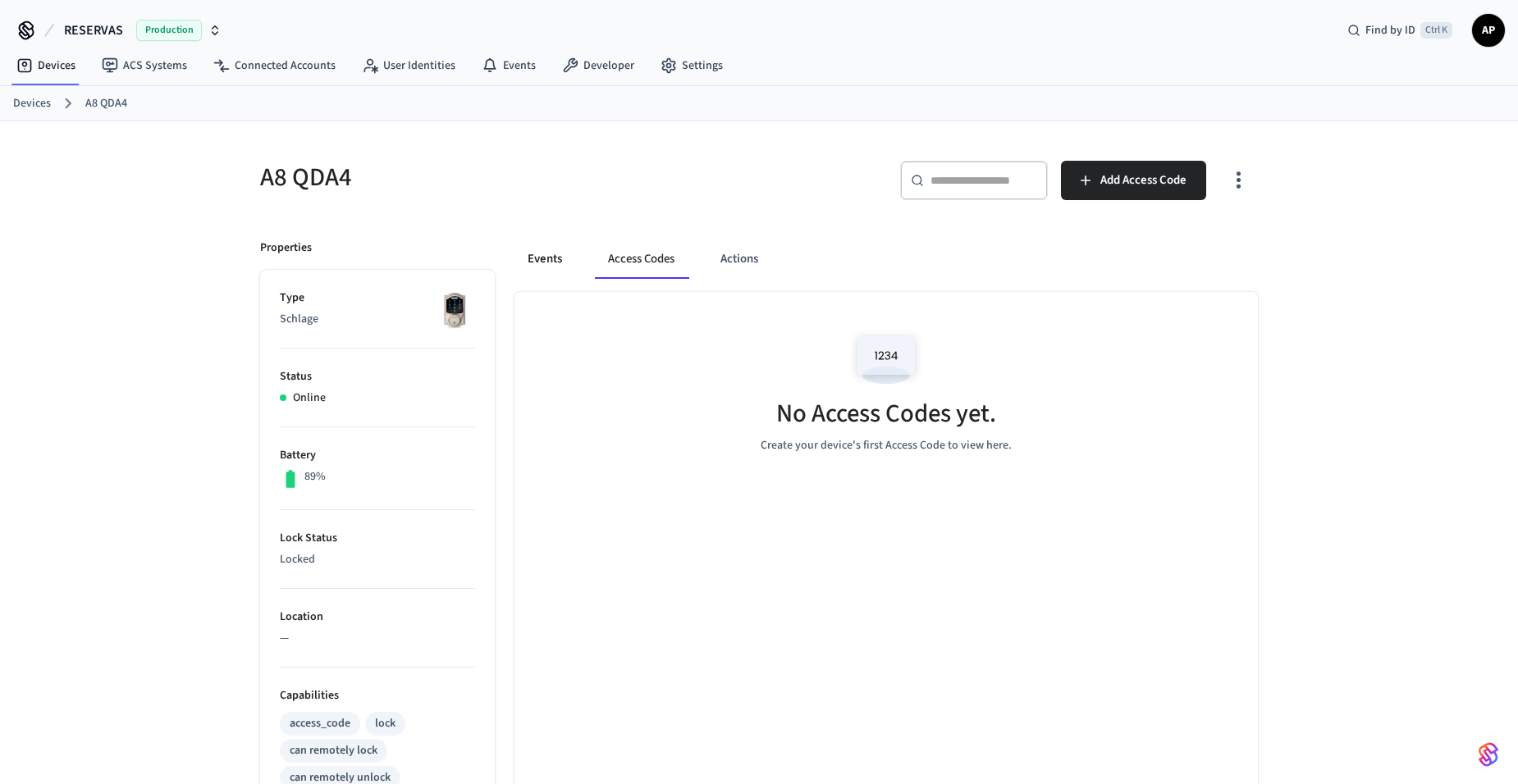
click at [536, 255] on button "Events" at bounding box center [545, 259] width 60 height 40
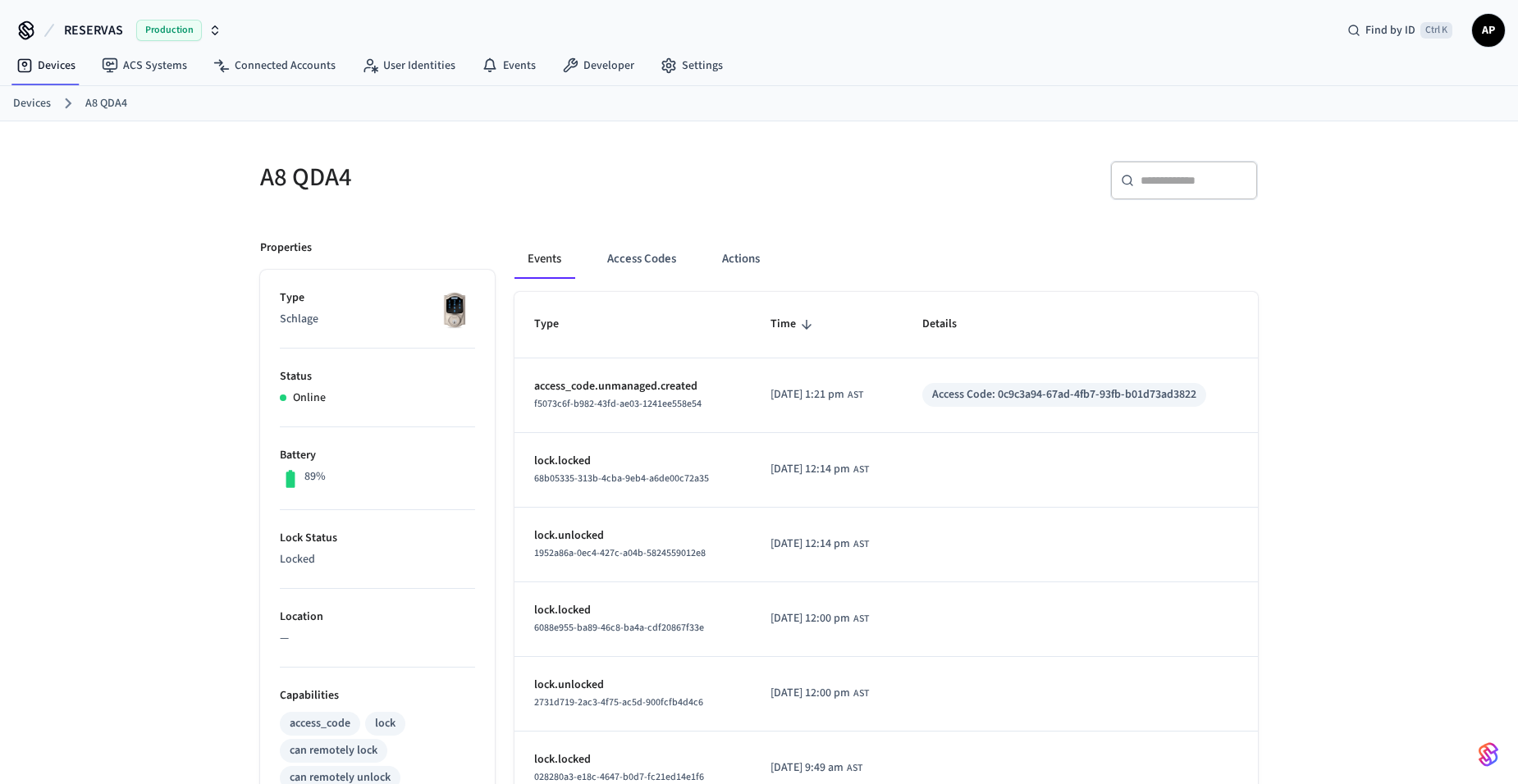
click at [41, 106] on link "Devices" at bounding box center [32, 104] width 38 height 17
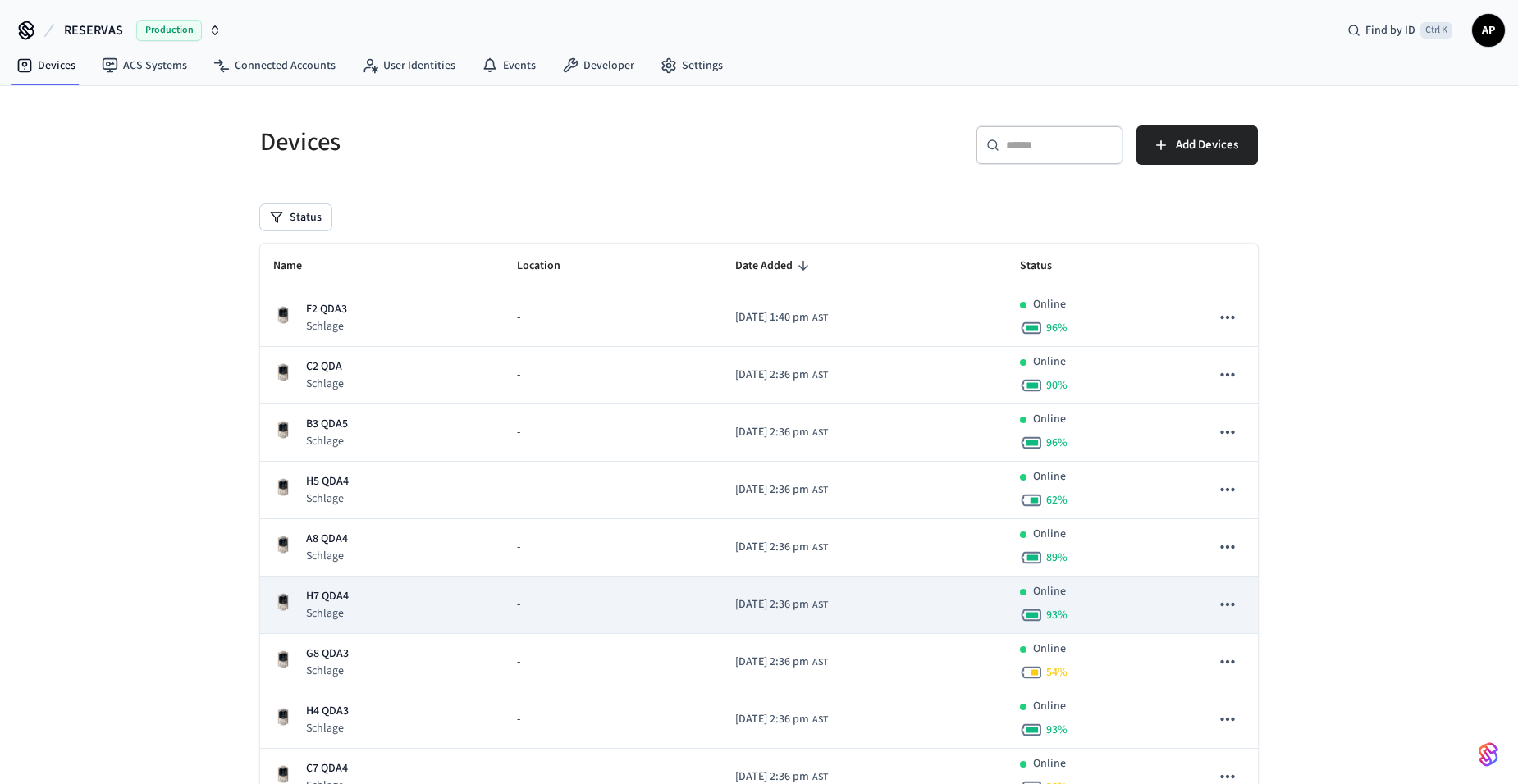
click at [309, 601] on p "H7 QDA4" at bounding box center [327, 596] width 42 height 17
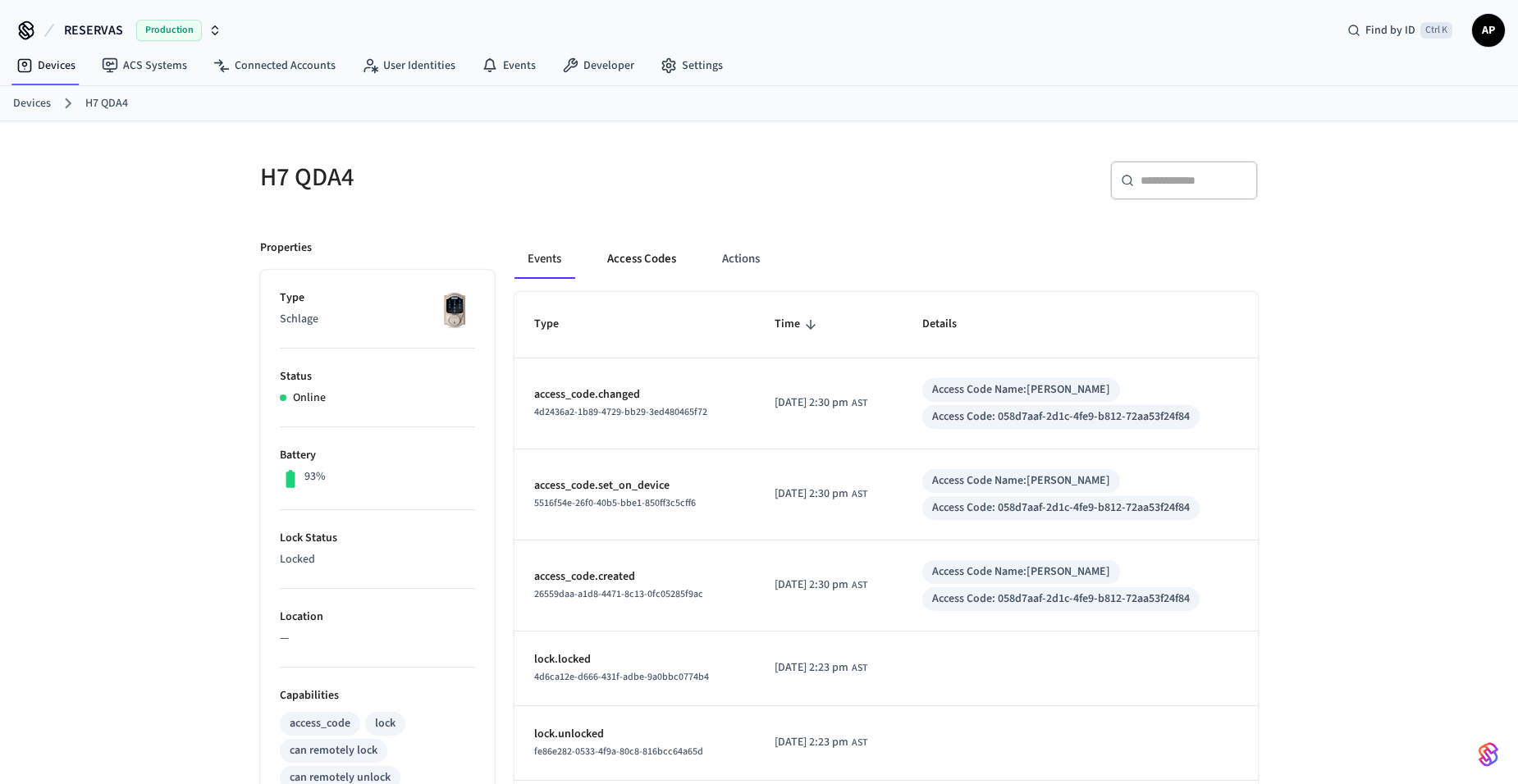
click at [657, 256] on button "Access Codes" at bounding box center [641, 259] width 95 height 40
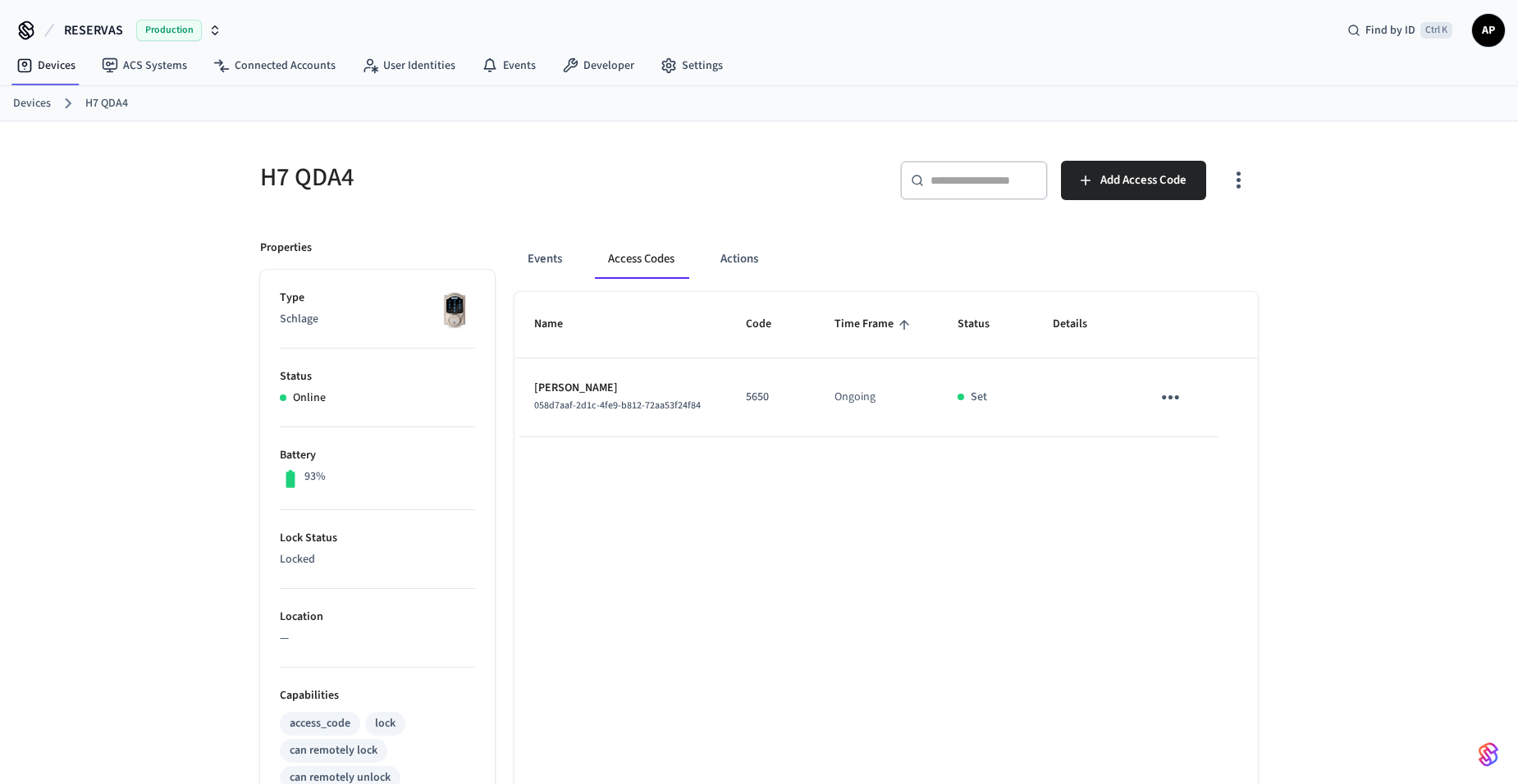
drag, startPoint x: 544, startPoint y: 267, endPoint x: 347, endPoint y: 222, distance: 202.1
click at [543, 267] on button "Events" at bounding box center [545, 259] width 60 height 40
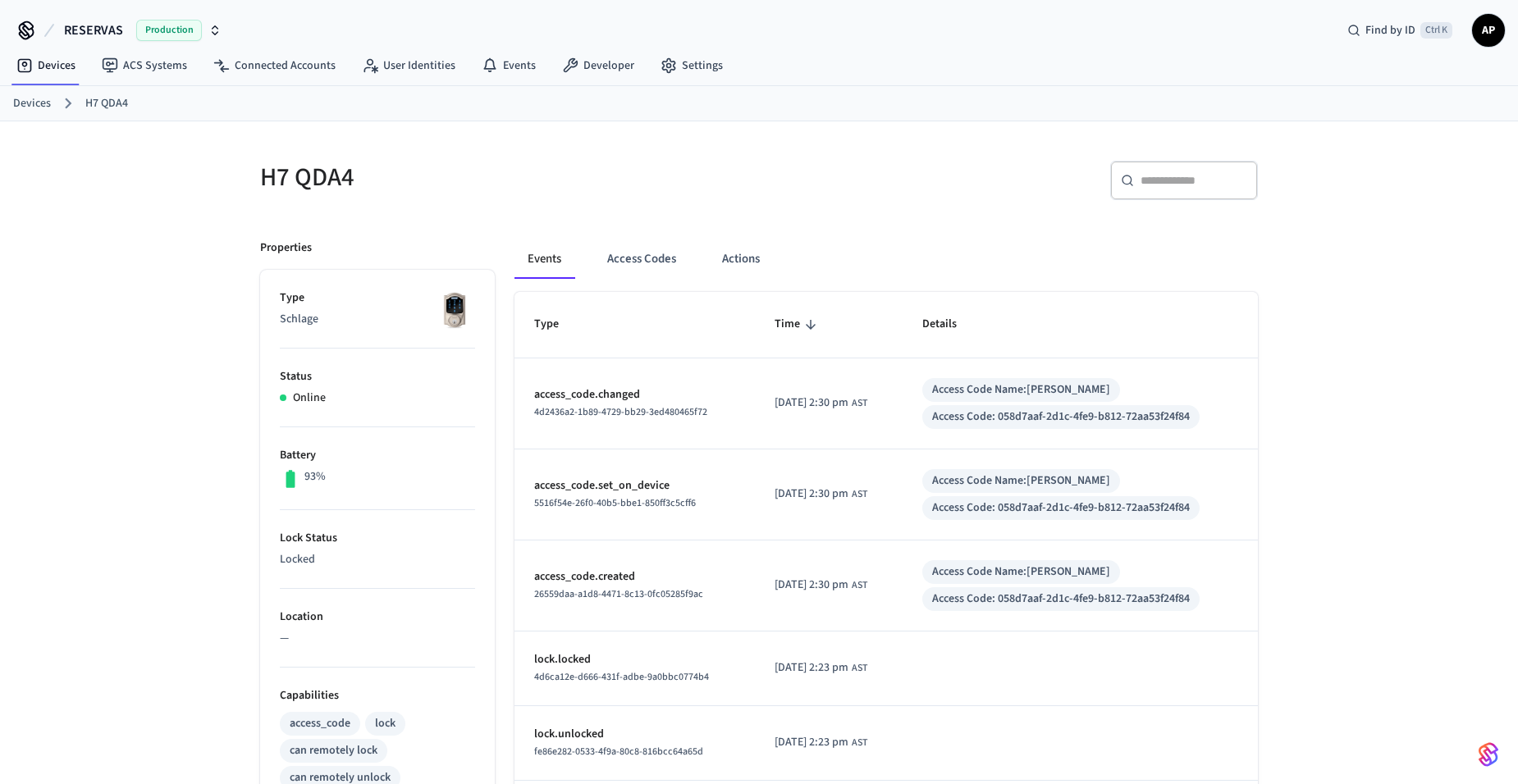
click at [41, 97] on link "Devices" at bounding box center [32, 104] width 38 height 17
